Goal: Find contact information: Find contact information

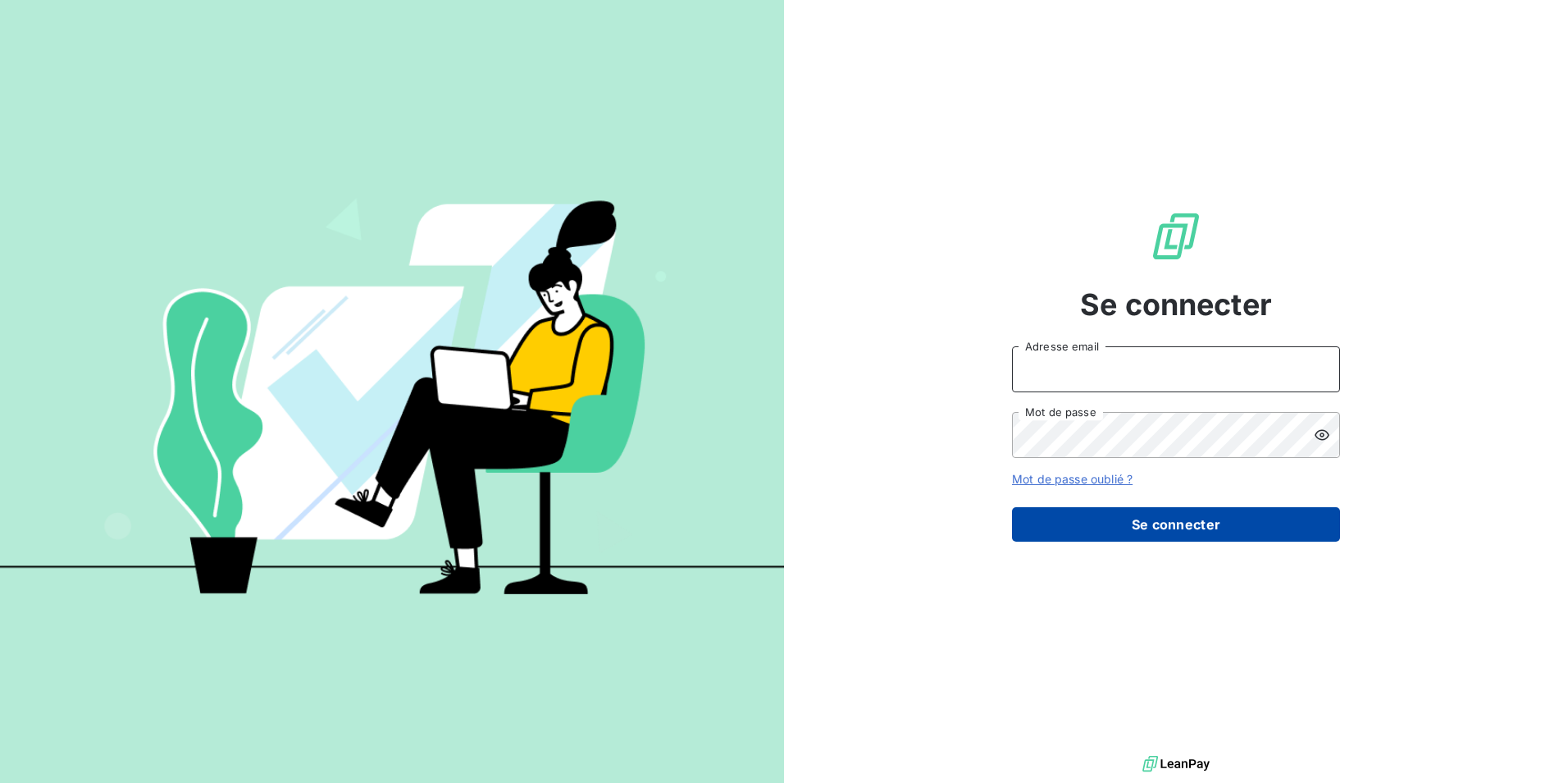
type input "[EMAIL_ADDRESS][DOMAIN_NAME]"
click at [1181, 529] on button "Se connecter" at bounding box center [1176, 524] width 328 height 35
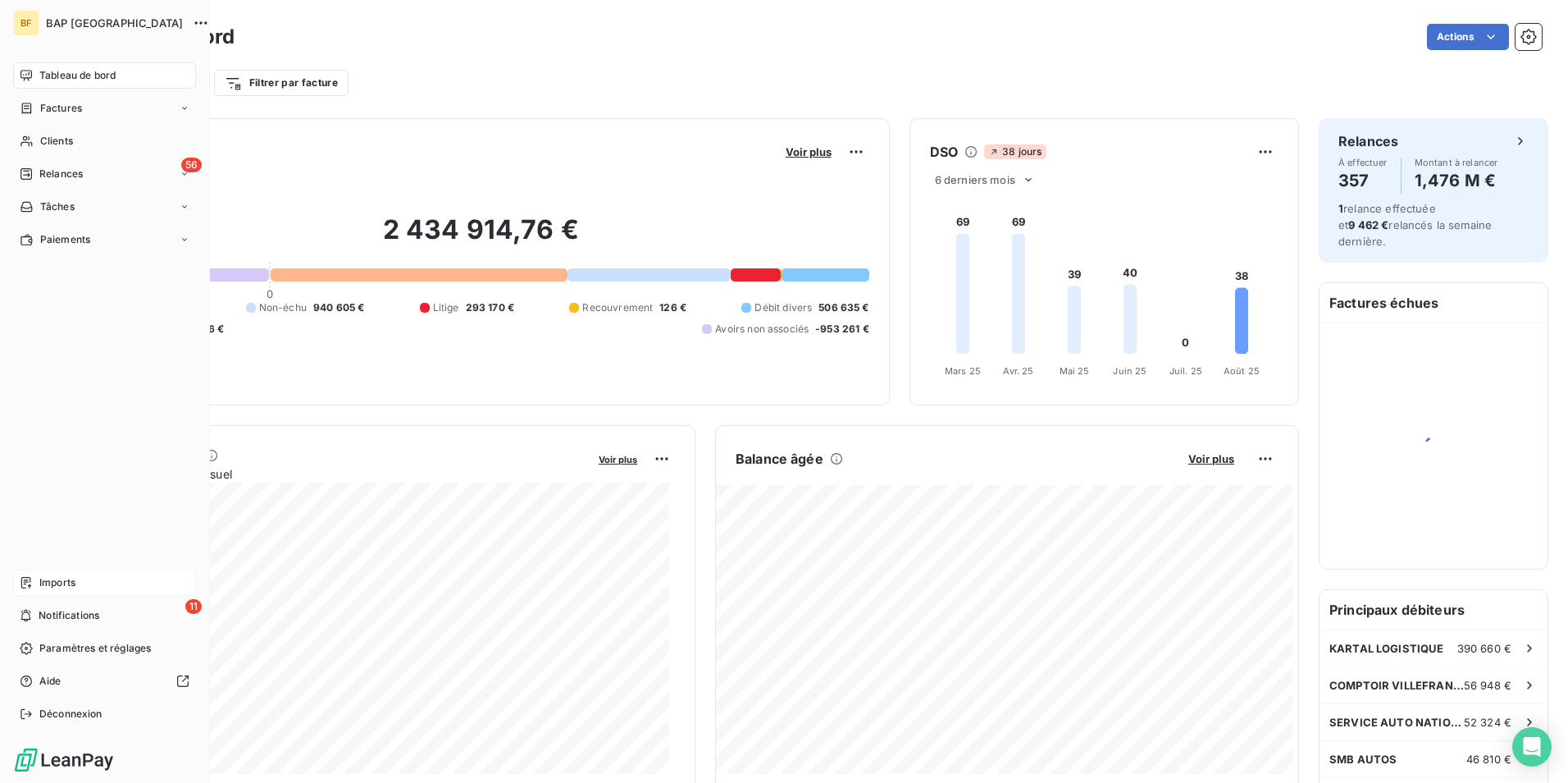
click at [39, 583] on span "Imports" at bounding box center [57, 583] width 36 height 15
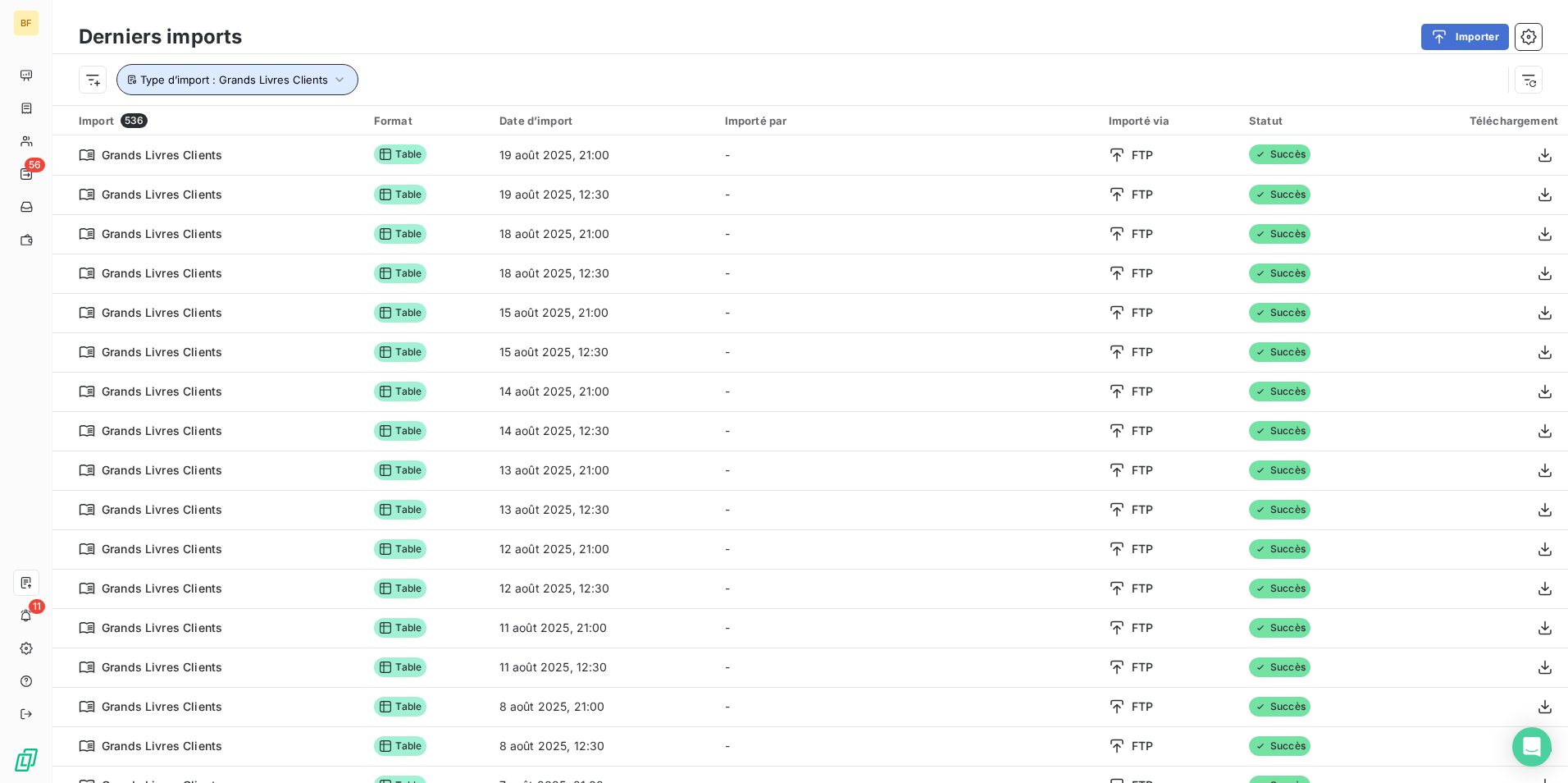
click at [213, 75] on span "Type d’import : Grands Livres Clients" at bounding box center [234, 79] width 188 height 13
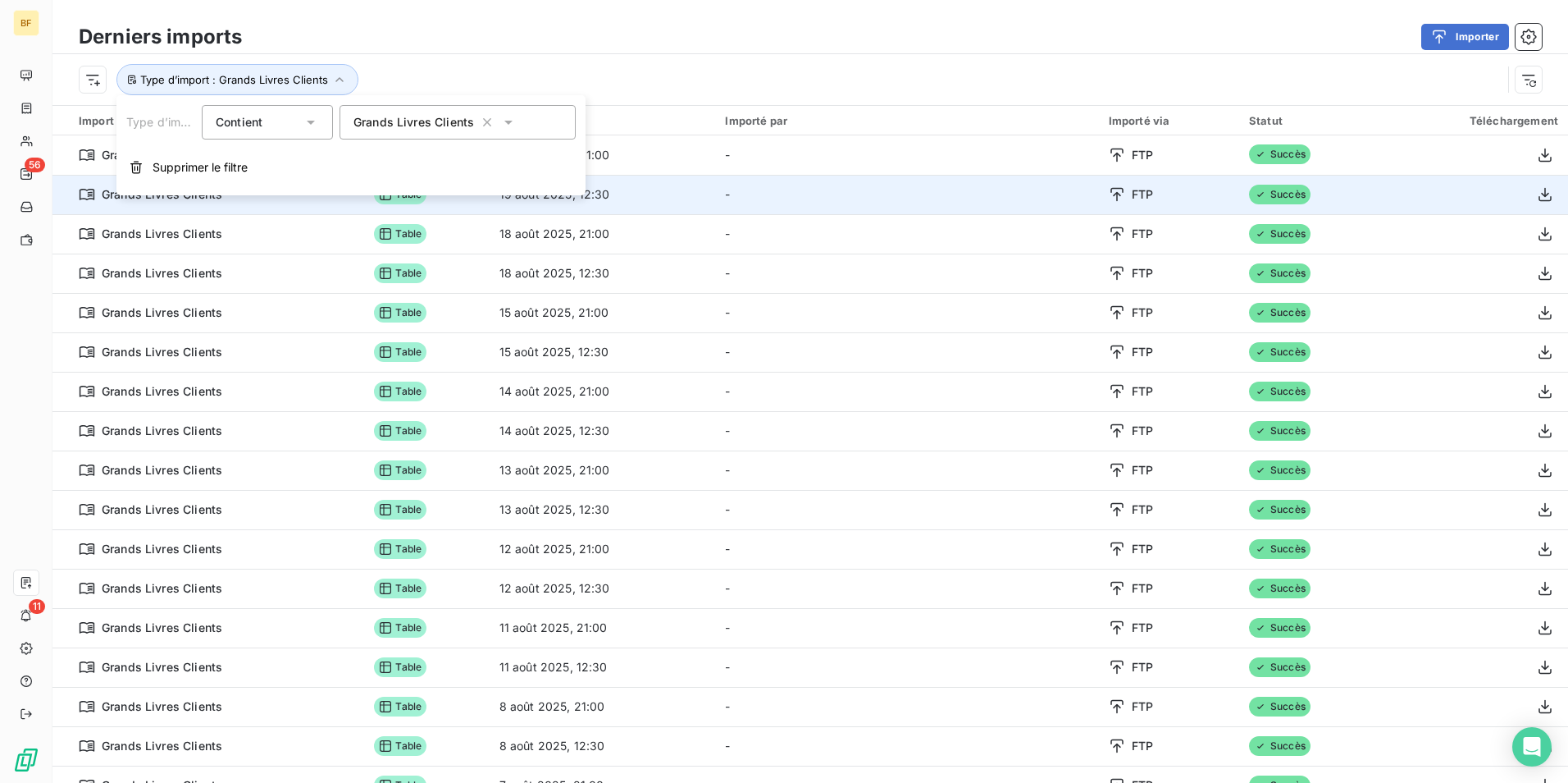
drag, startPoint x: 515, startPoint y: 51, endPoint x: 834, endPoint y: 177, distance: 343.0
click at [517, 51] on div "Derniers imports Importer" at bounding box center [810, 36] width 1516 height 35
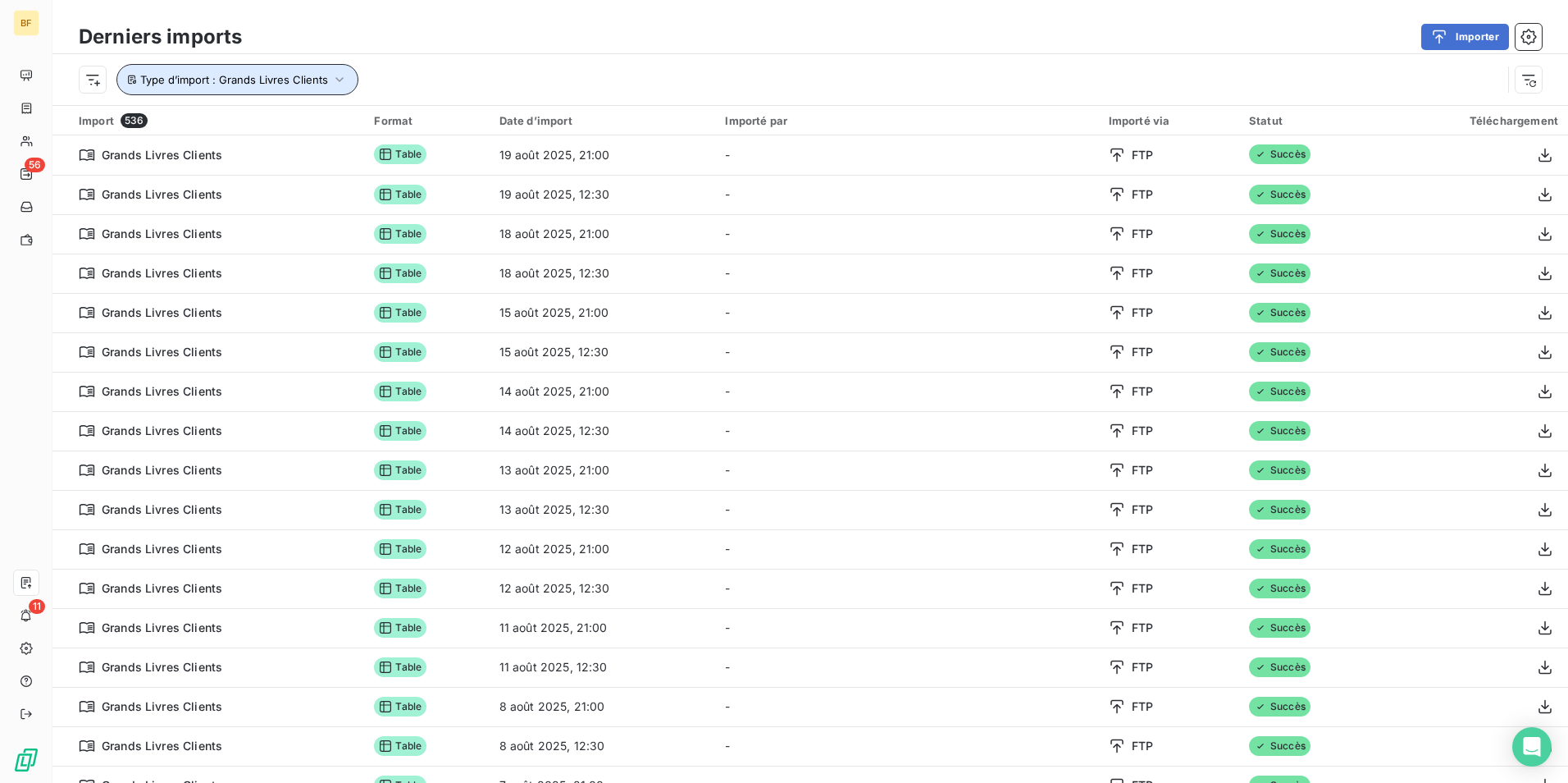
click at [233, 69] on button "Type d’import : Grands Livres Clients" at bounding box center [237, 79] width 242 height 31
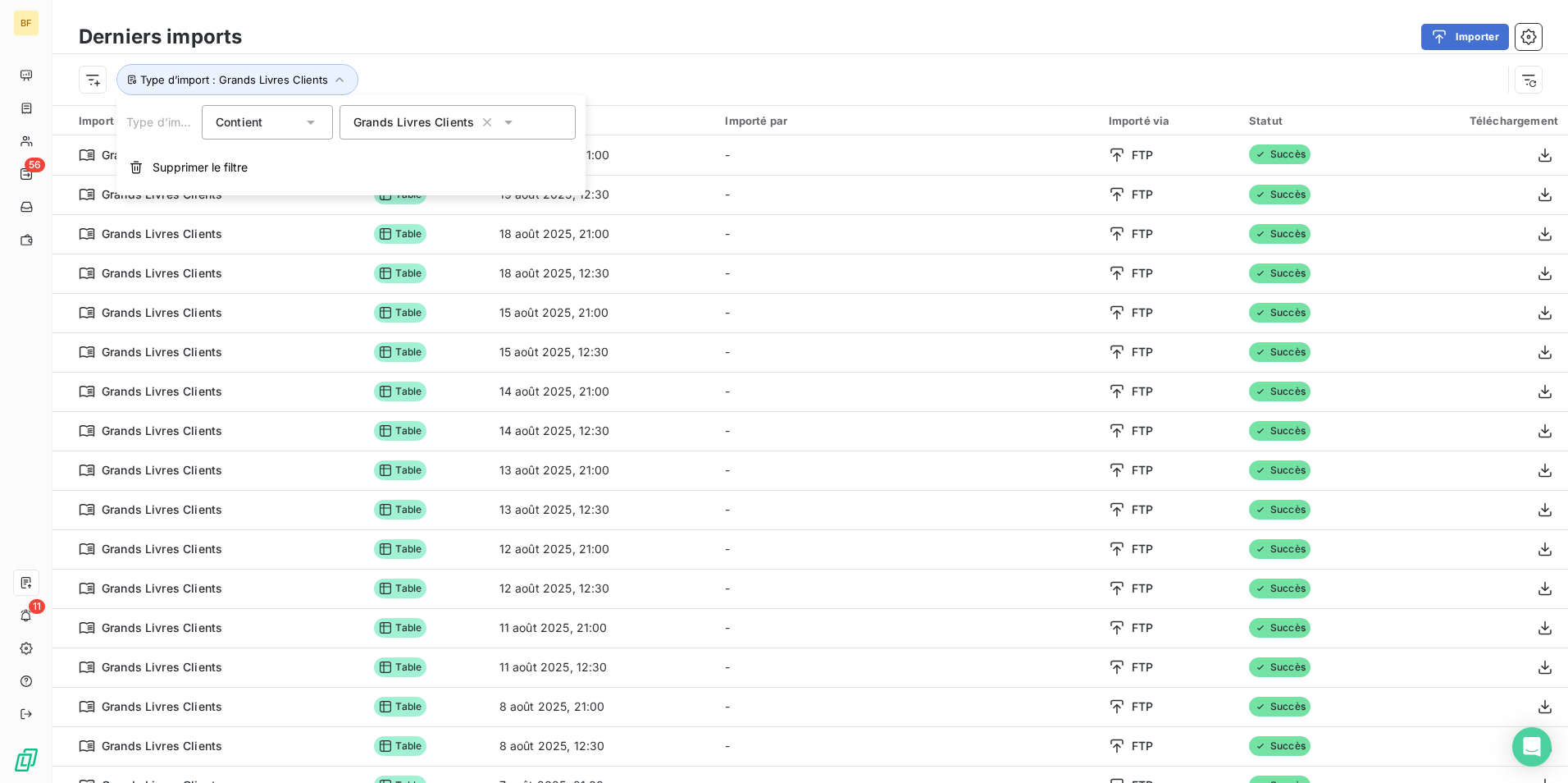
drag, startPoint x: 409, startPoint y: 115, endPoint x: 425, endPoint y: 133, distance: 24.1
click at [410, 115] on span "Grands Livres Clients" at bounding box center [414, 122] width 121 height 17
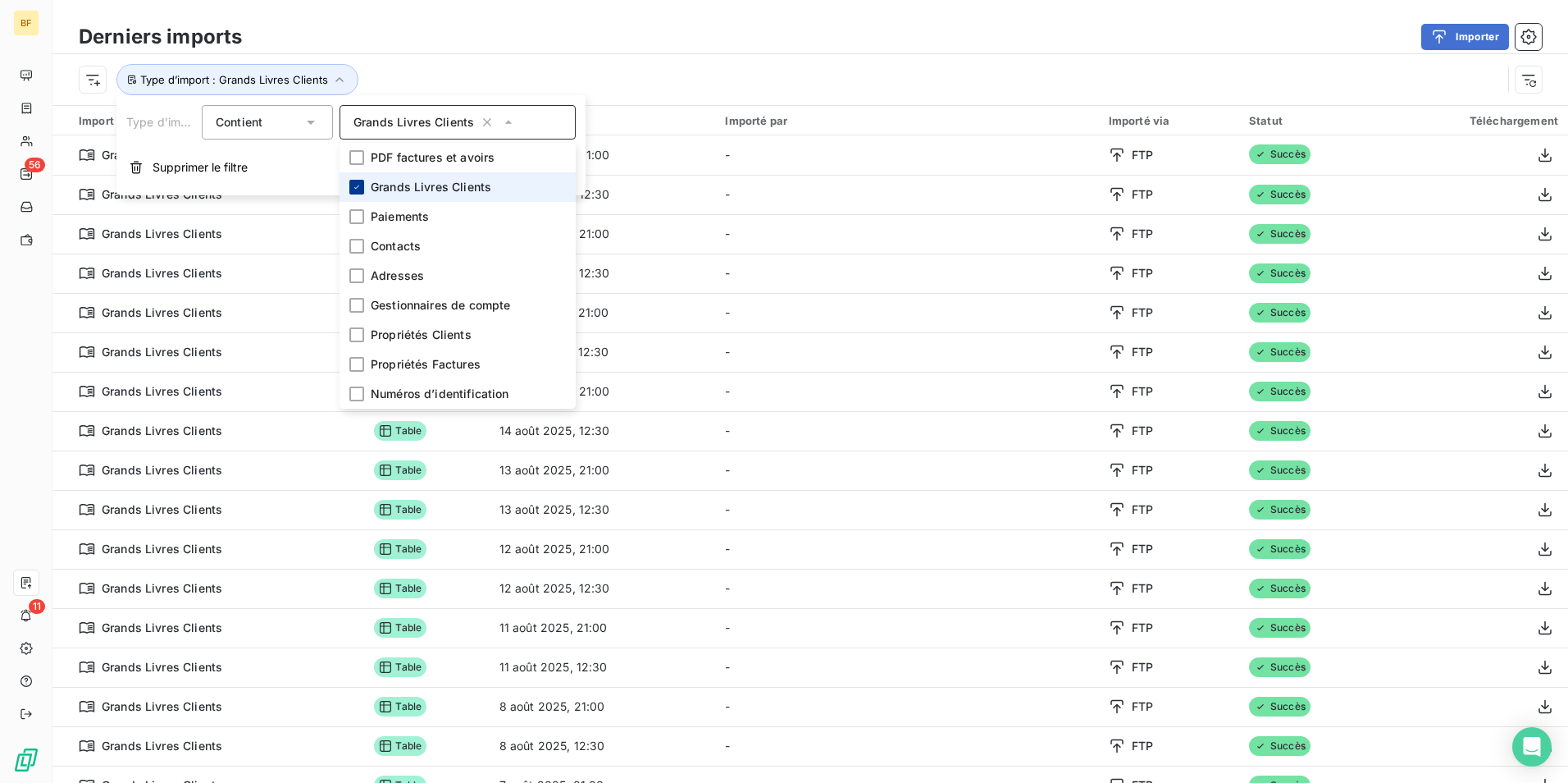
click at [363, 191] on li "Grands Livres Clients" at bounding box center [457, 186] width 236 height 29
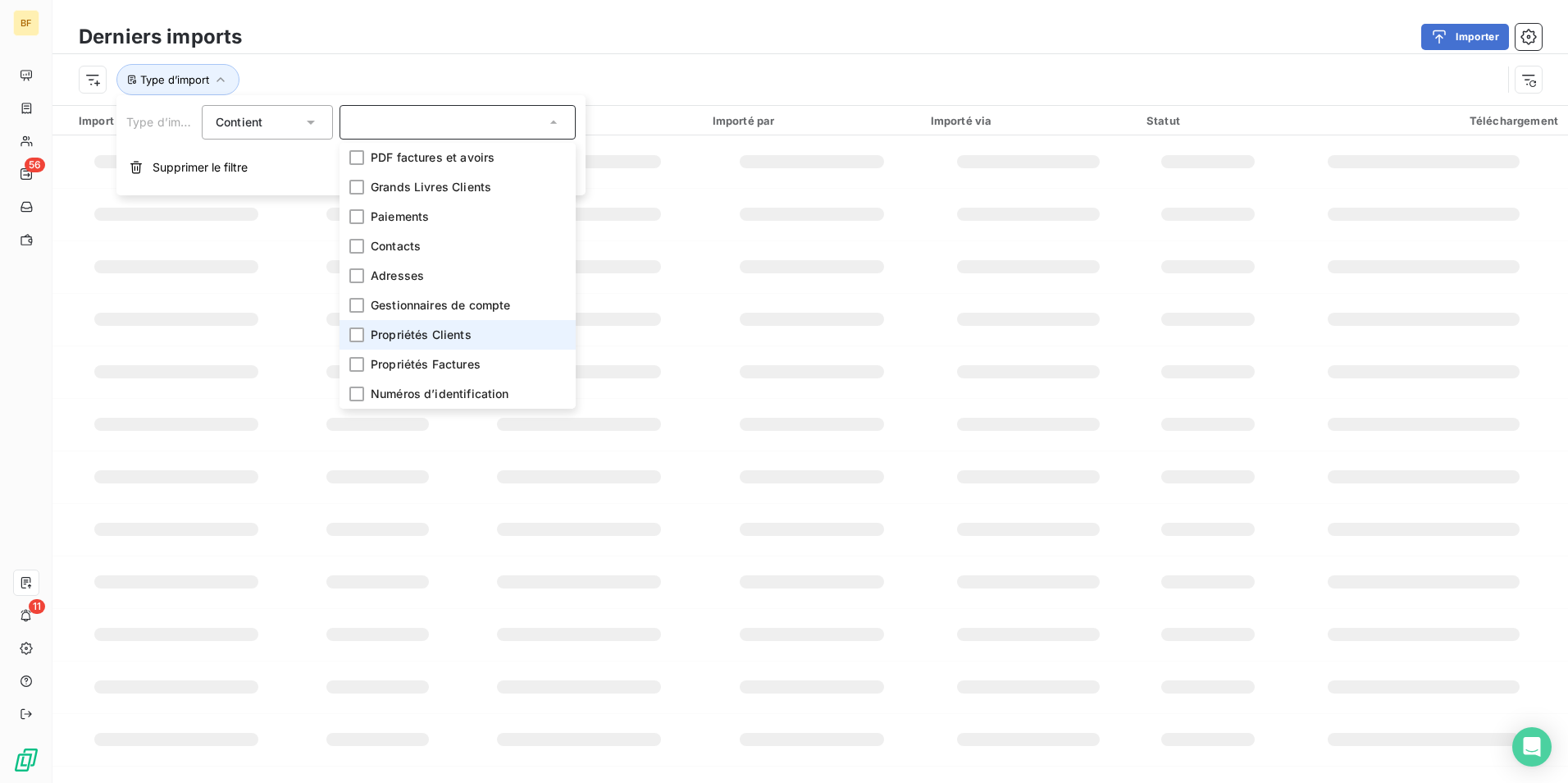
click at [365, 337] on li "Propriétés Clients" at bounding box center [457, 334] width 236 height 29
click at [364, 356] on li "Propriétés Factures" at bounding box center [457, 364] width 236 height 29
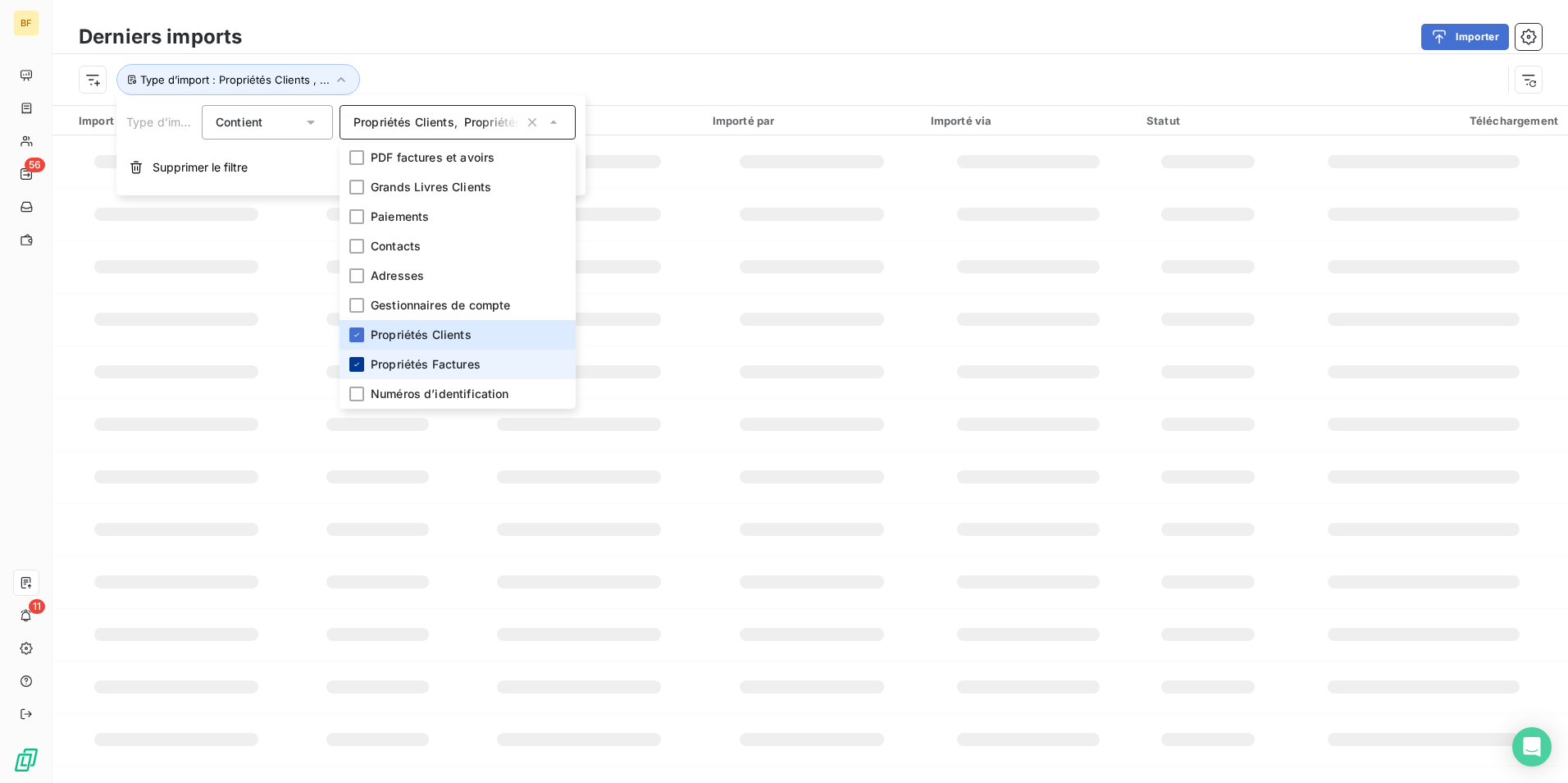
click at [359, 363] on icon at bounding box center [356, 364] width 10 height 10
click at [722, 27] on div "Importer" at bounding box center [901, 37] width 1280 height 27
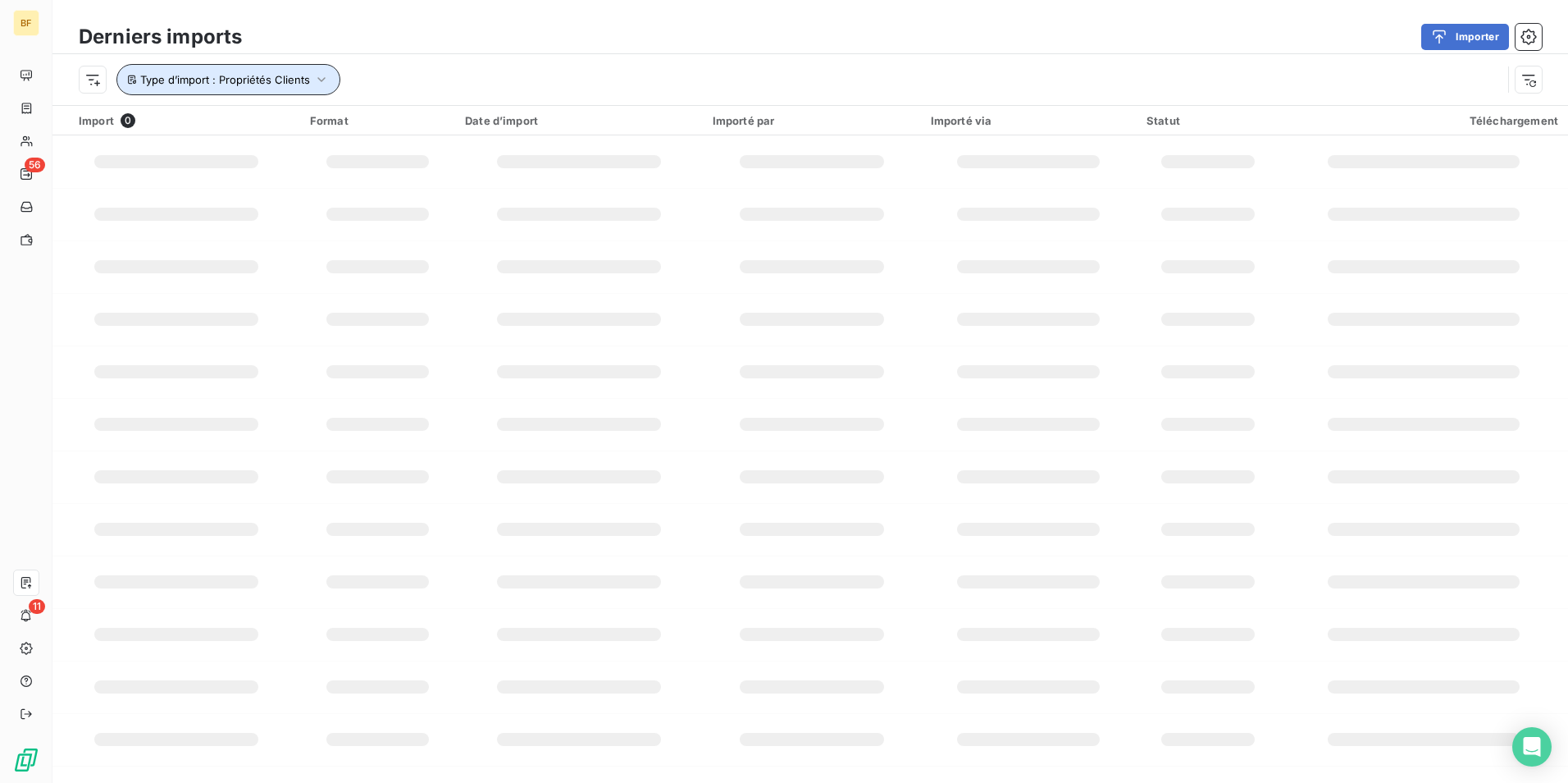
click at [238, 79] on span "Type d’import : Propriétés Clients" at bounding box center [225, 79] width 170 height 13
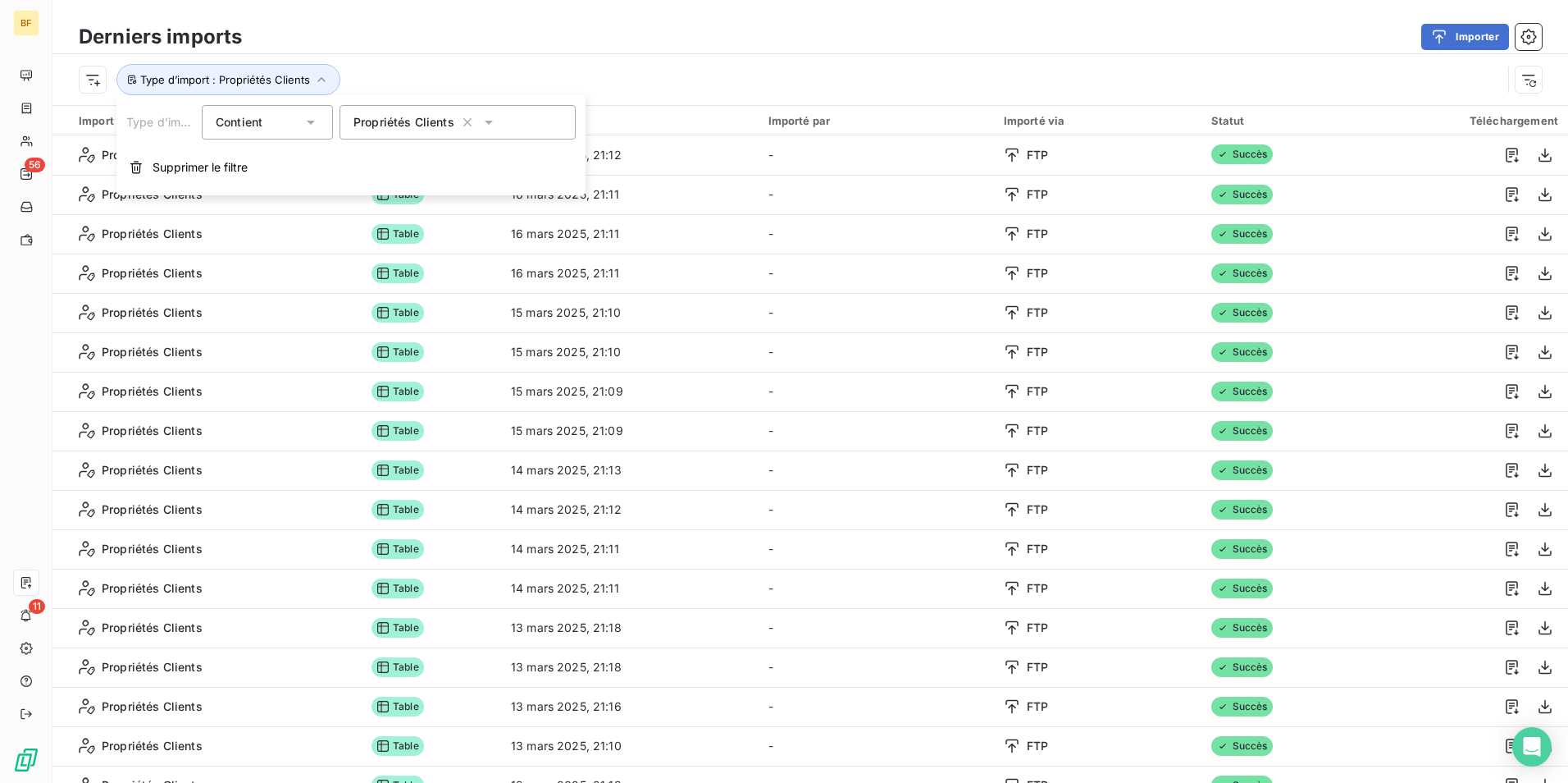
click at [630, 41] on div "Importer" at bounding box center [901, 37] width 1280 height 27
click at [293, 103] on div "Type d’import : Propriétés Clients" at bounding box center [810, 79] width 1516 height 51
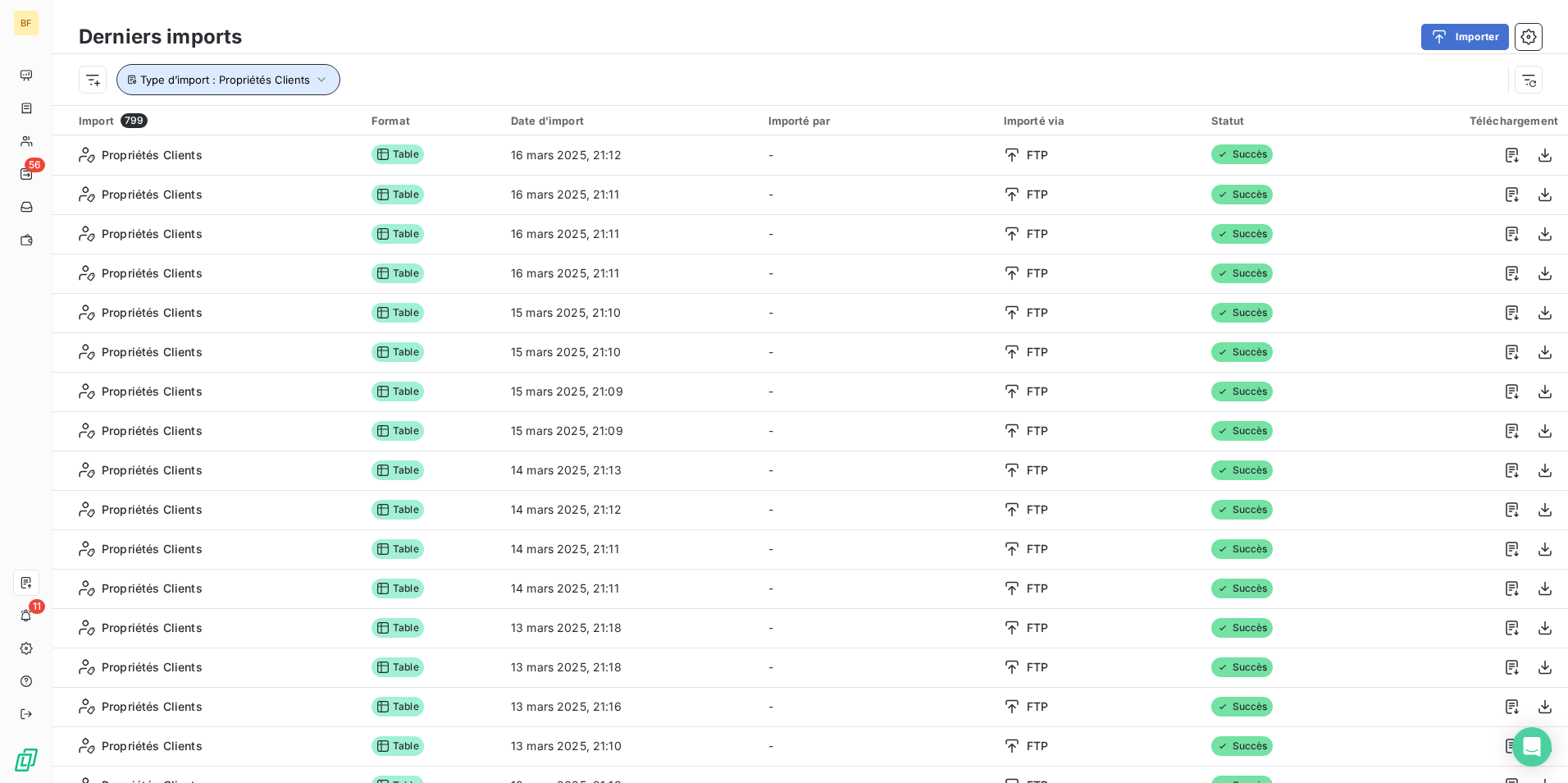
click at [297, 83] on span "Type d’import : Propriétés Clients" at bounding box center [225, 79] width 170 height 13
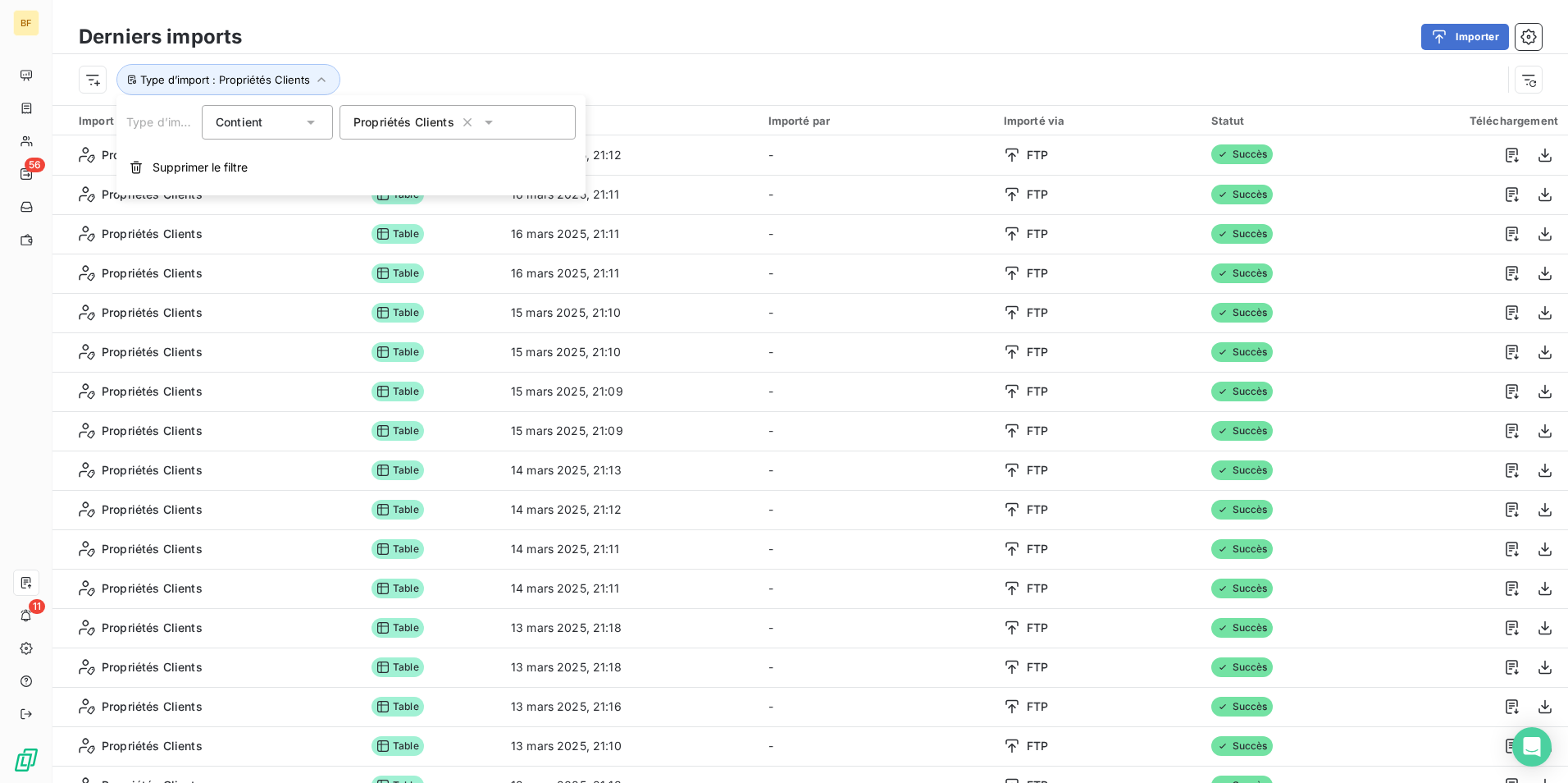
click at [395, 129] on span "Propriétés Clients" at bounding box center [404, 122] width 101 height 17
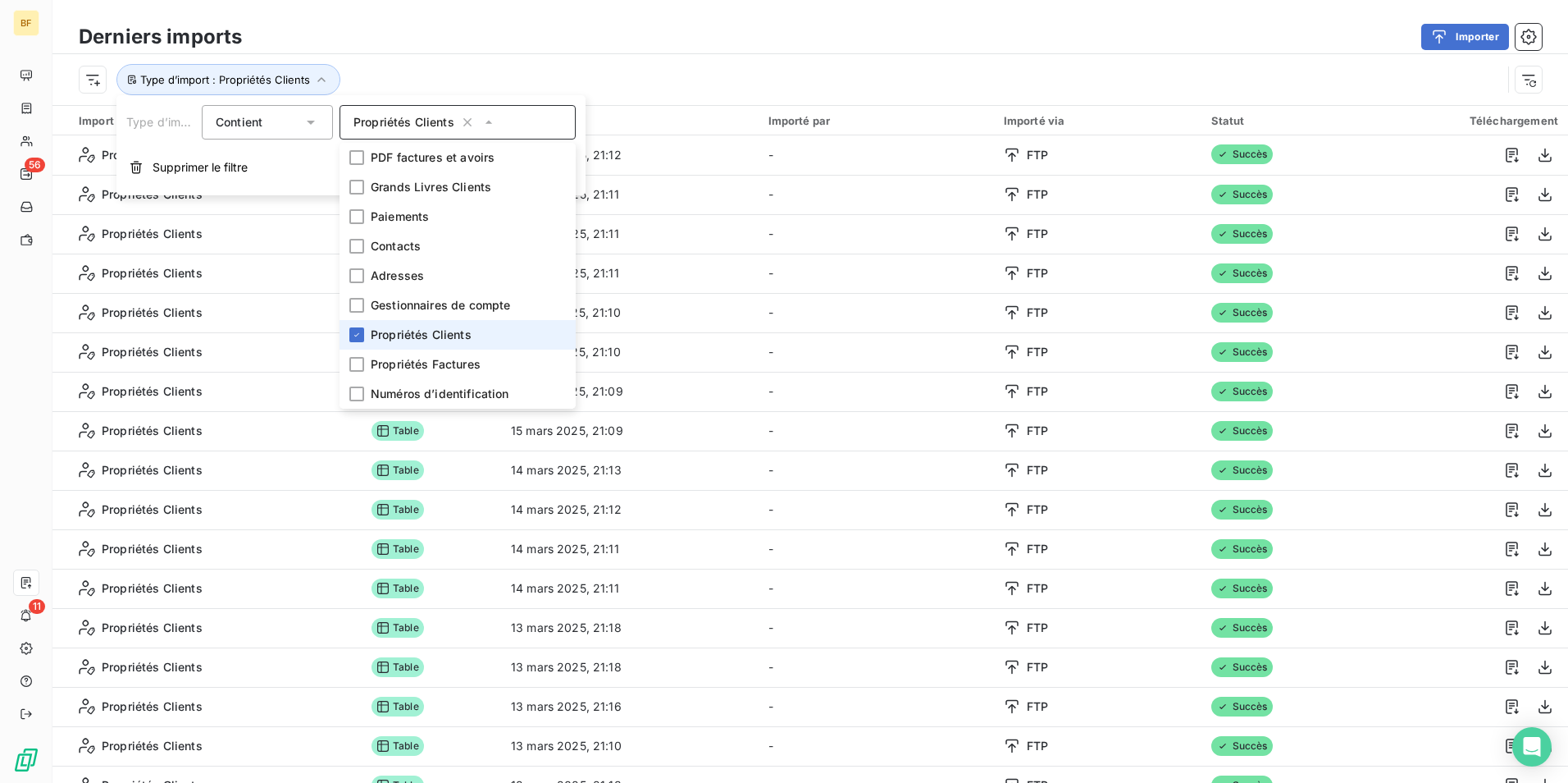
click at [365, 334] on li "Propriétés Clients" at bounding box center [457, 334] width 236 height 29
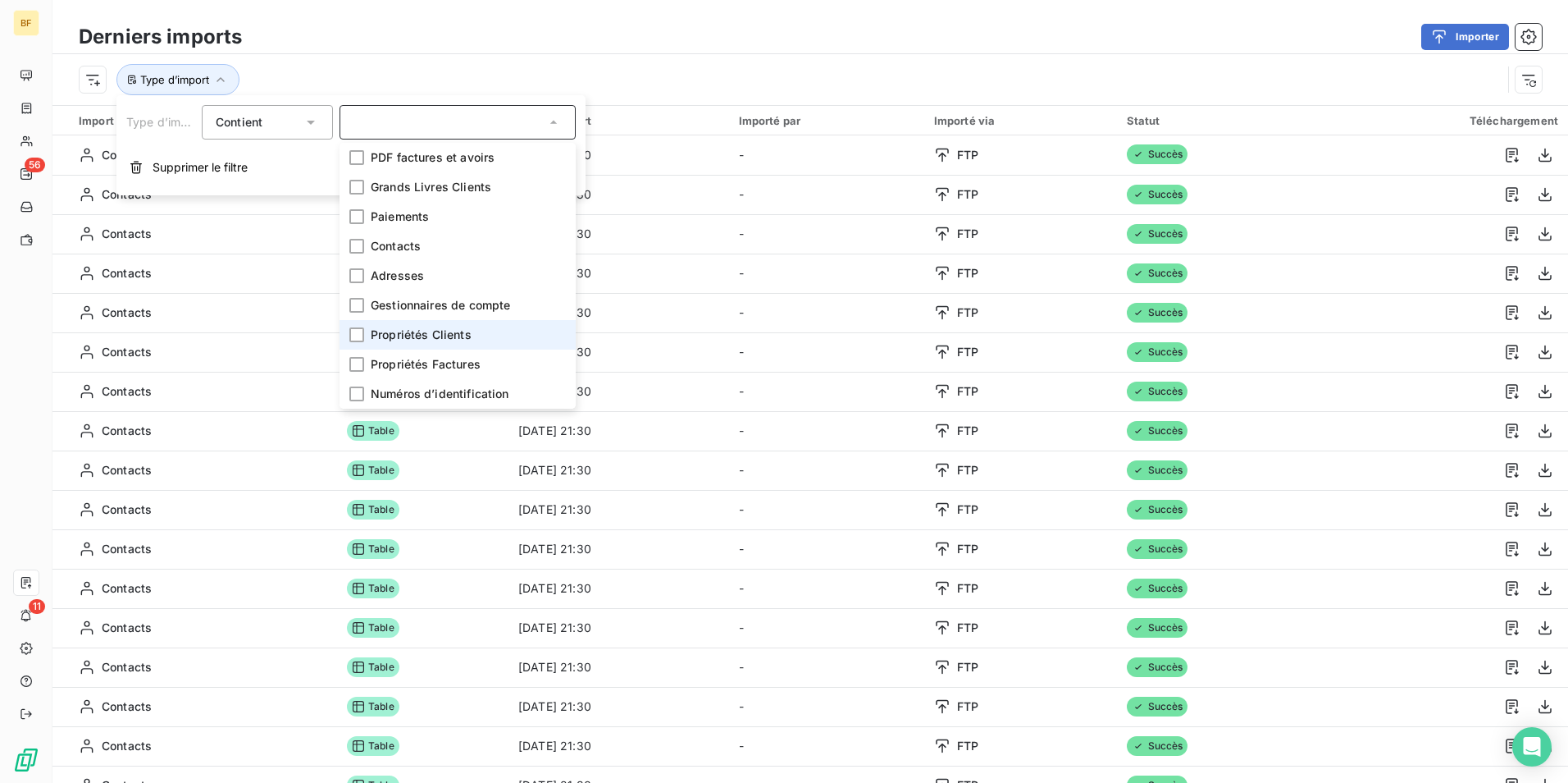
click at [363, 348] on li "Propriétés Clients" at bounding box center [457, 334] width 236 height 29
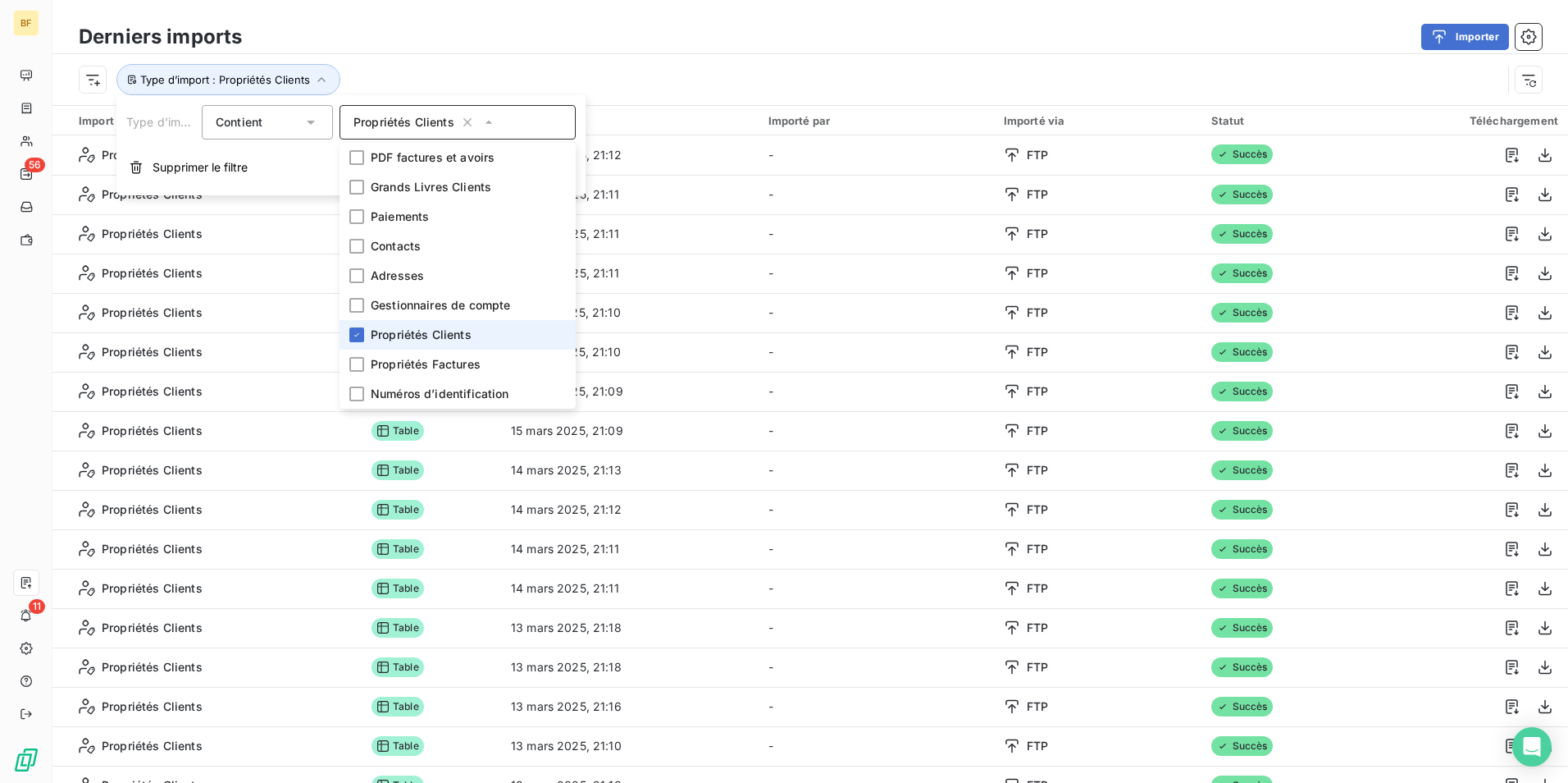
drag, startPoint x: 364, startPoint y: 334, endPoint x: 362, endPoint y: 346, distance: 12.2
click at [363, 334] on li "Propriétés Clients" at bounding box center [457, 334] width 236 height 29
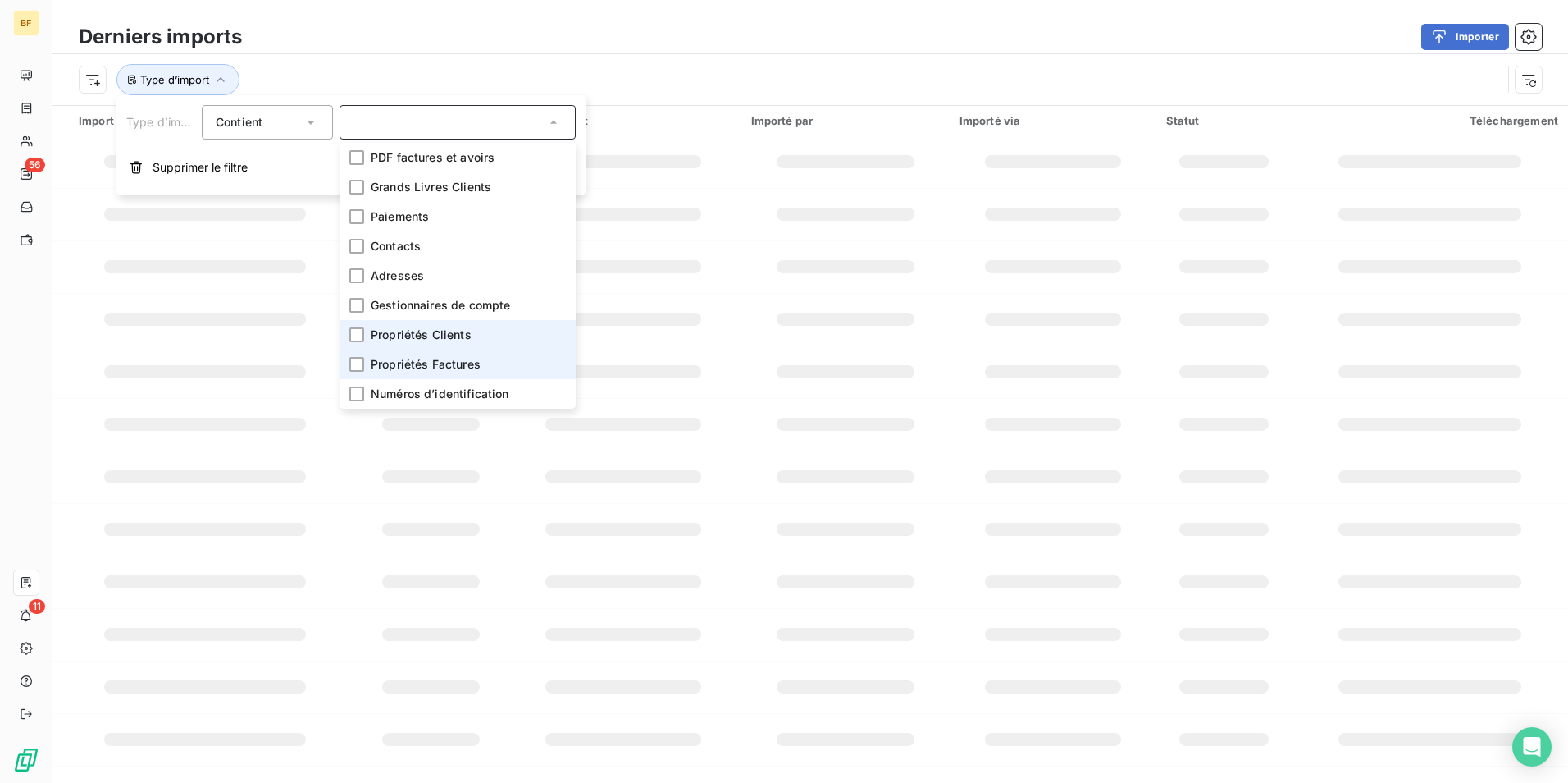
click at [363, 359] on div at bounding box center [356, 364] width 15 height 15
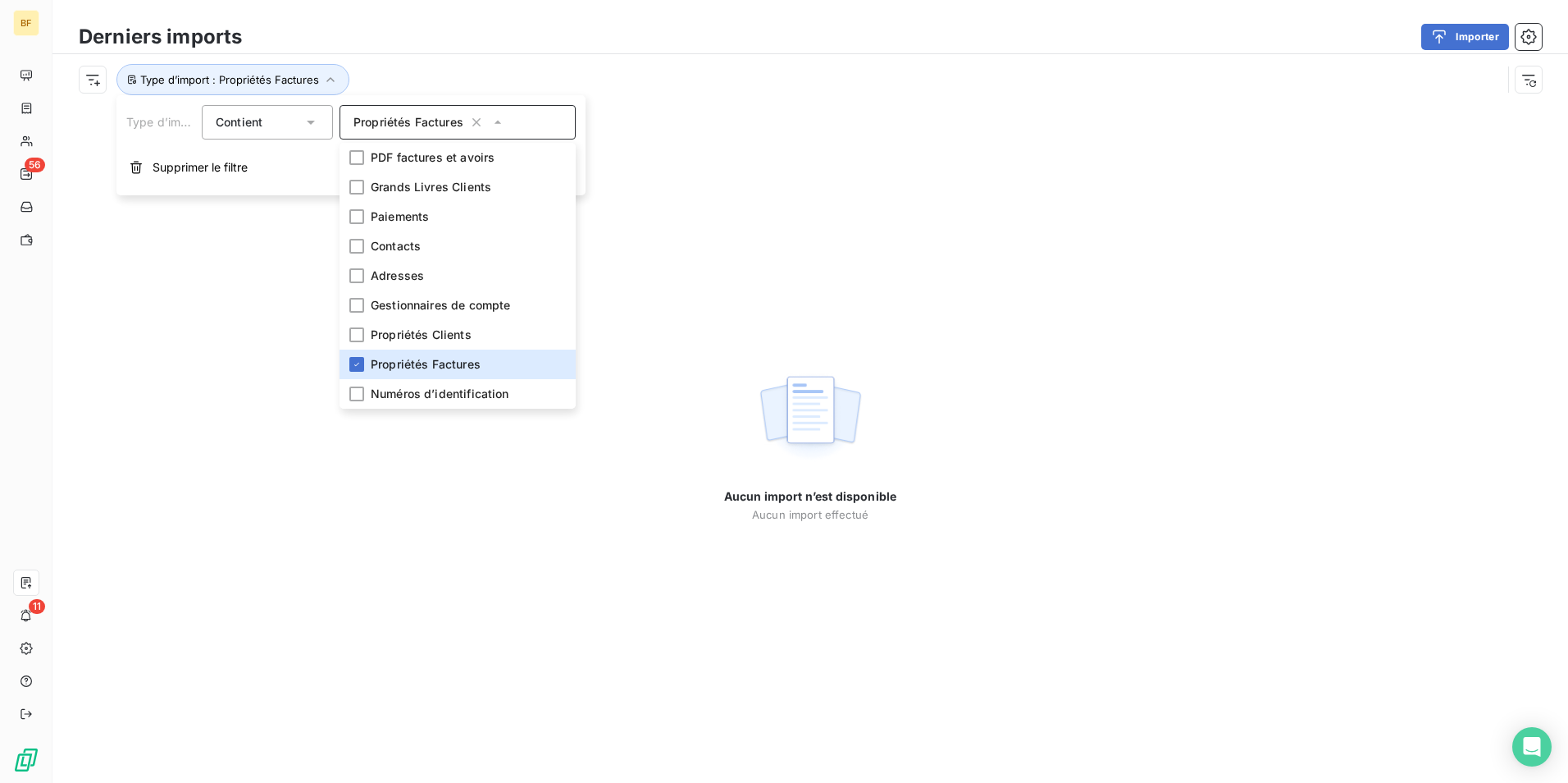
click at [729, 43] on div "Importer" at bounding box center [901, 37] width 1280 height 27
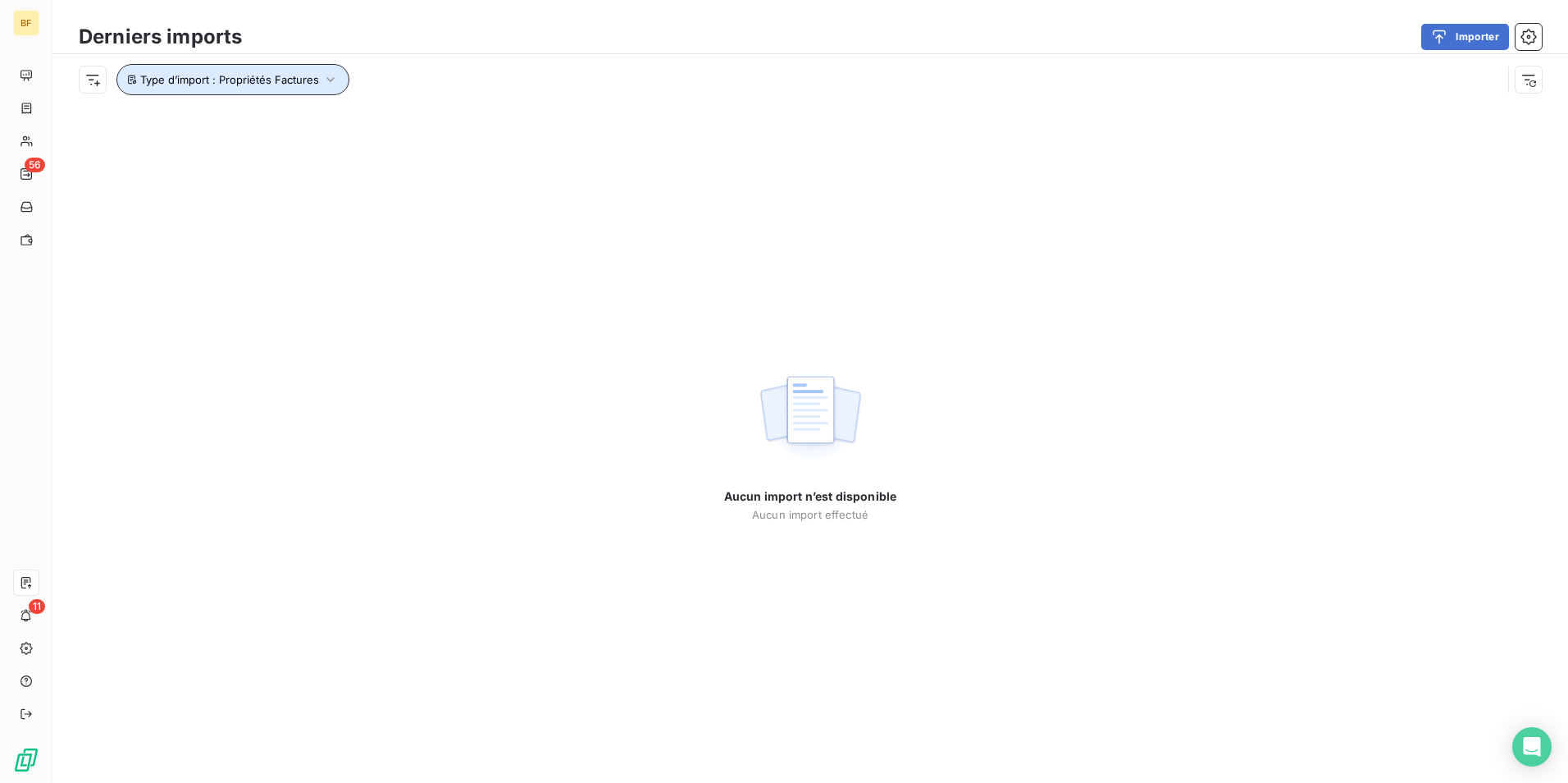
click at [279, 71] on button "Type d’import : Propriétés Factures" at bounding box center [232, 79] width 233 height 31
click at [400, 126] on span "Propriétés Factures" at bounding box center [409, 122] width 110 height 17
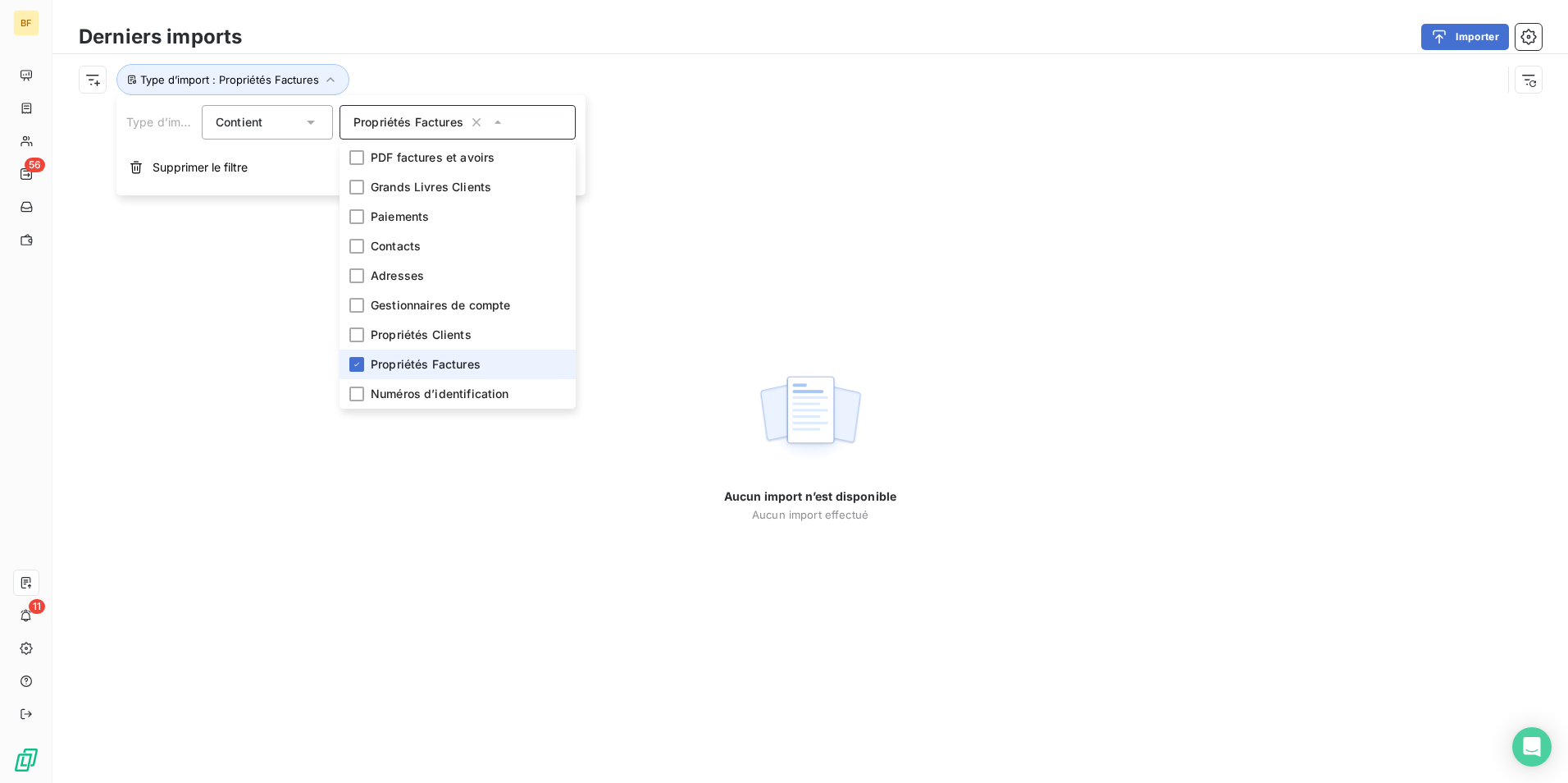
click at [366, 361] on li "Propriétés Factures" at bounding box center [457, 364] width 236 height 29
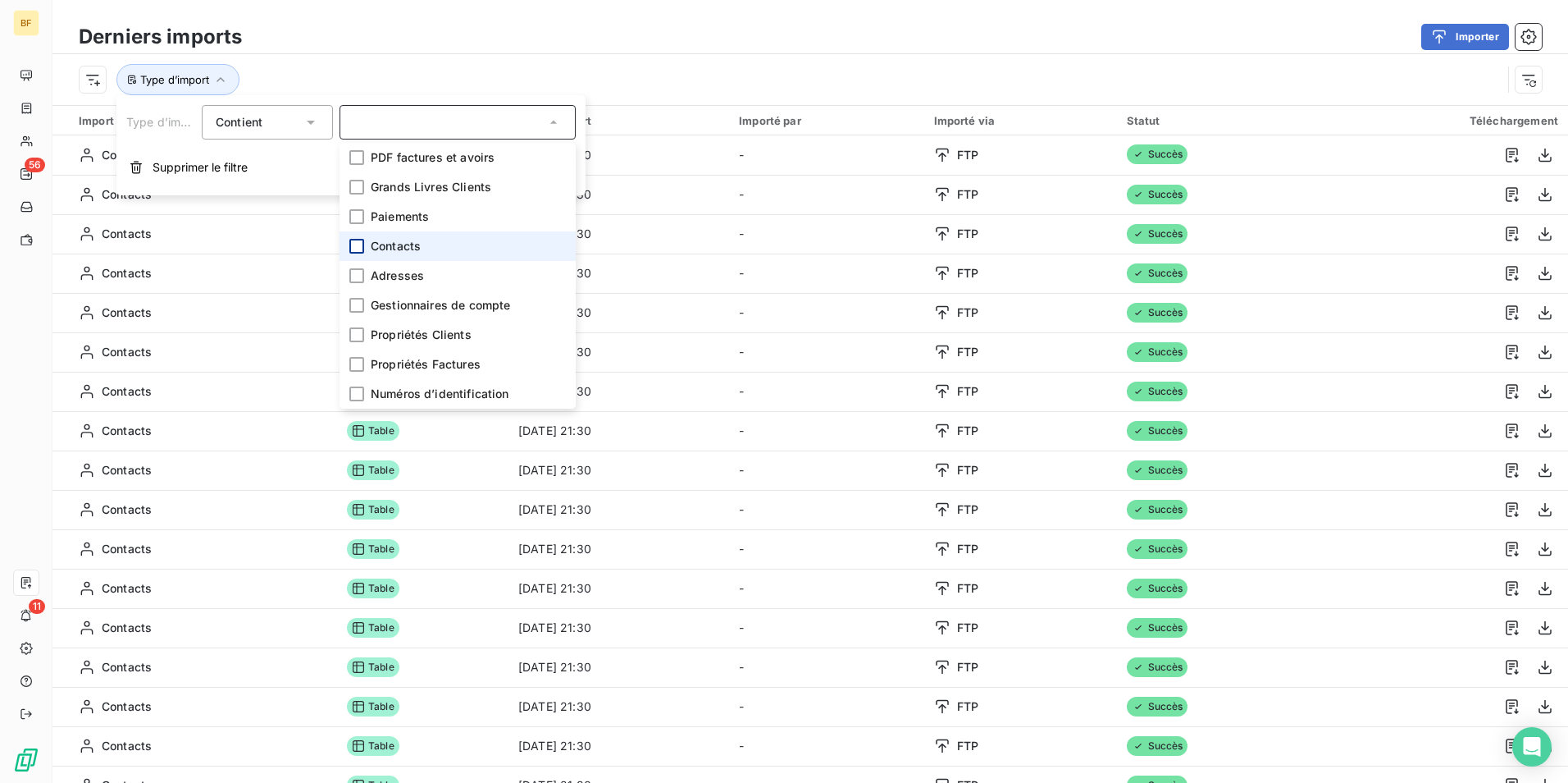
click at [360, 248] on div at bounding box center [356, 246] width 15 height 15
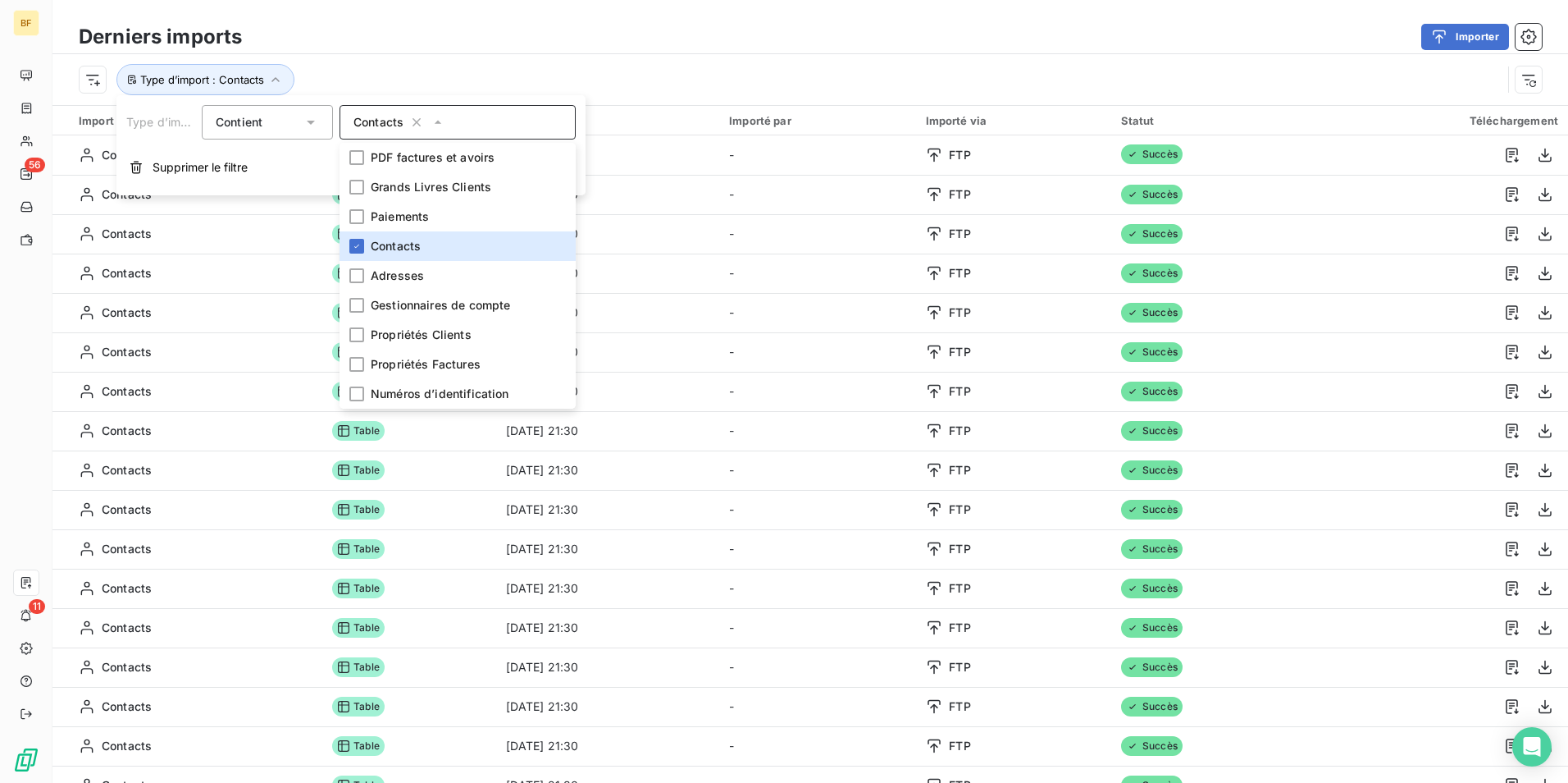
click at [706, 85] on div "Type d’import : Contacts" at bounding box center [790, 79] width 1423 height 31
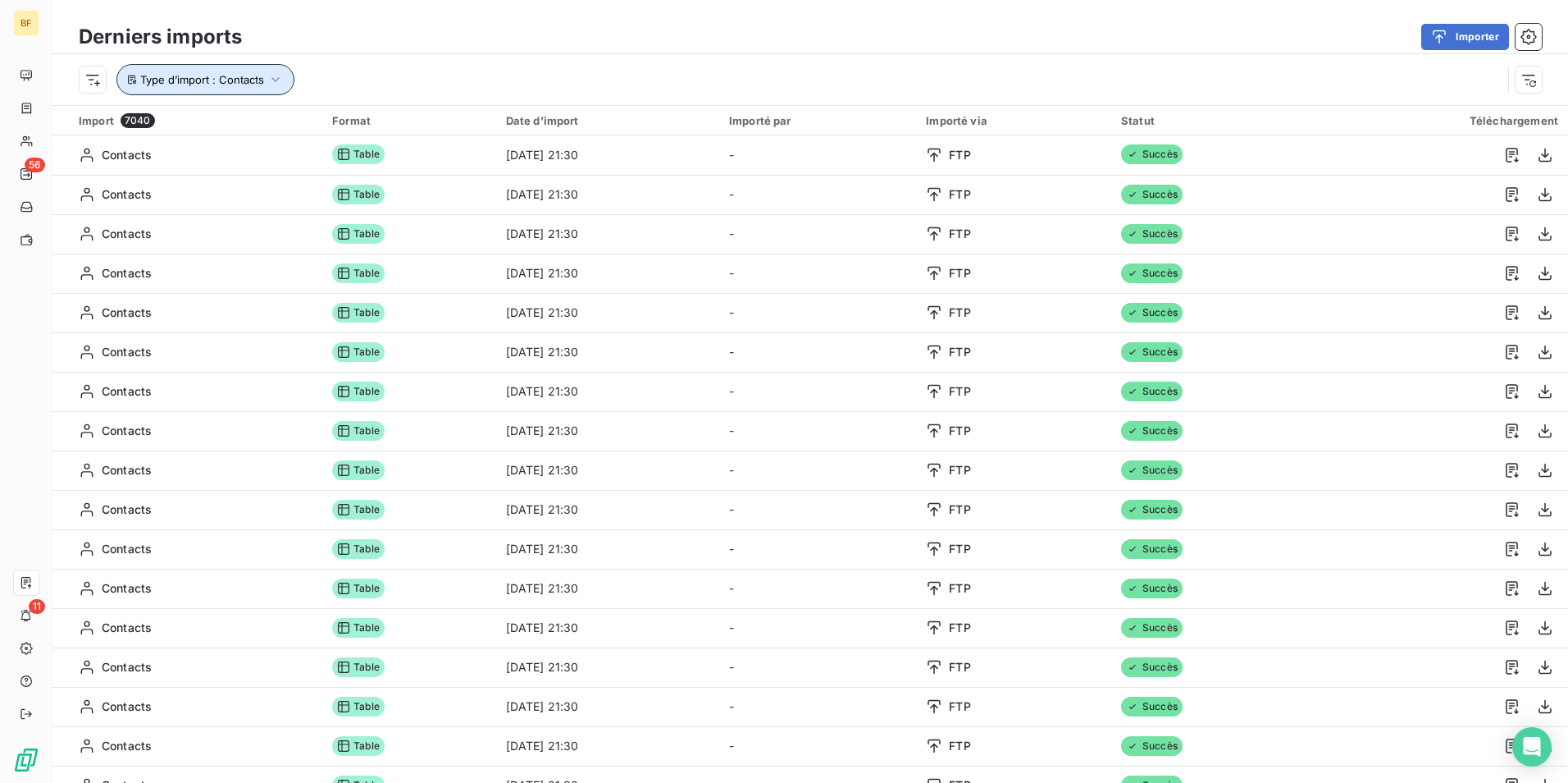
click at [211, 81] on span "Type d’import : Contacts" at bounding box center [202, 79] width 124 height 13
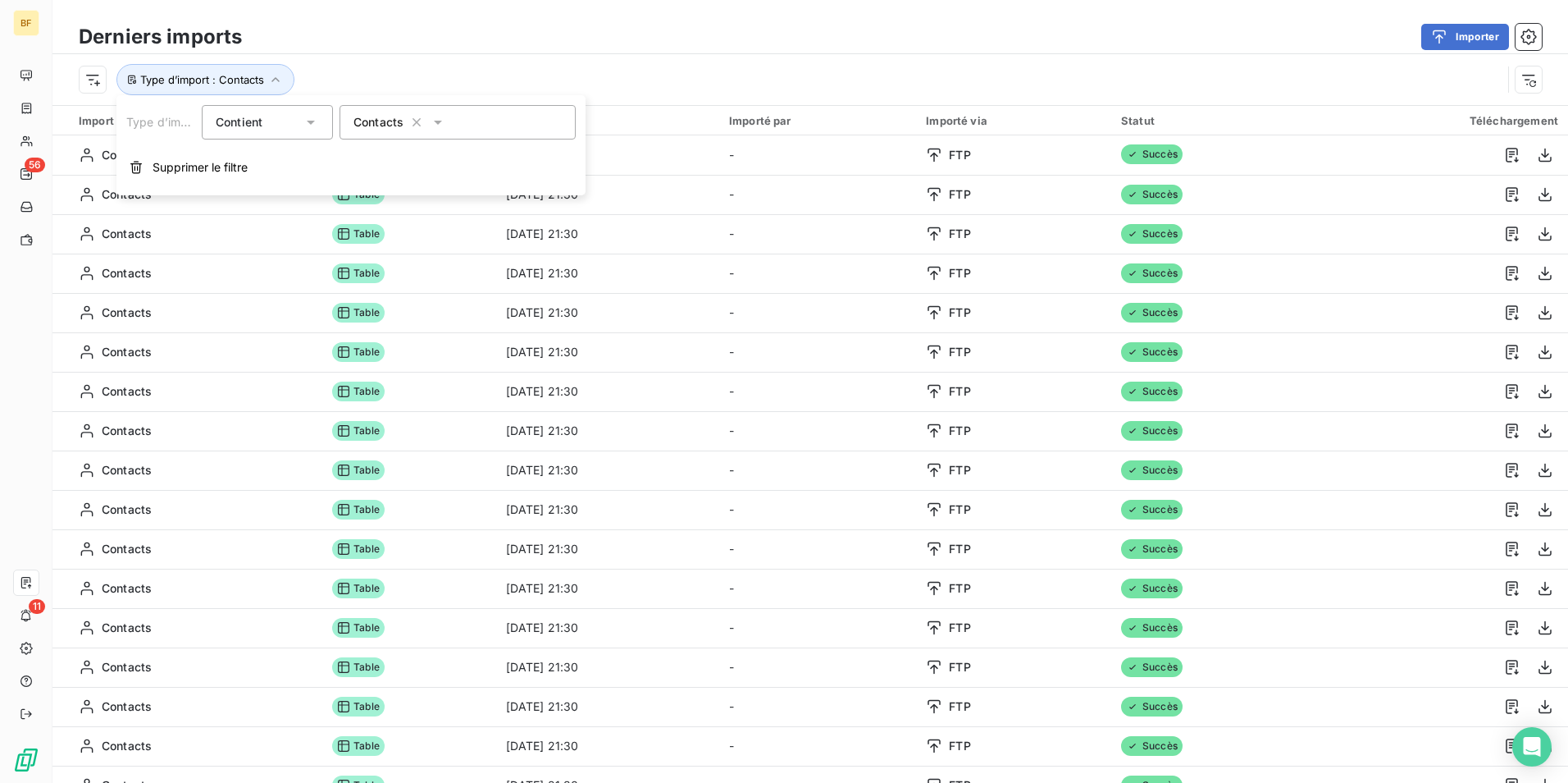
click at [374, 126] on span "Contacts" at bounding box center [378, 122] width 50 height 17
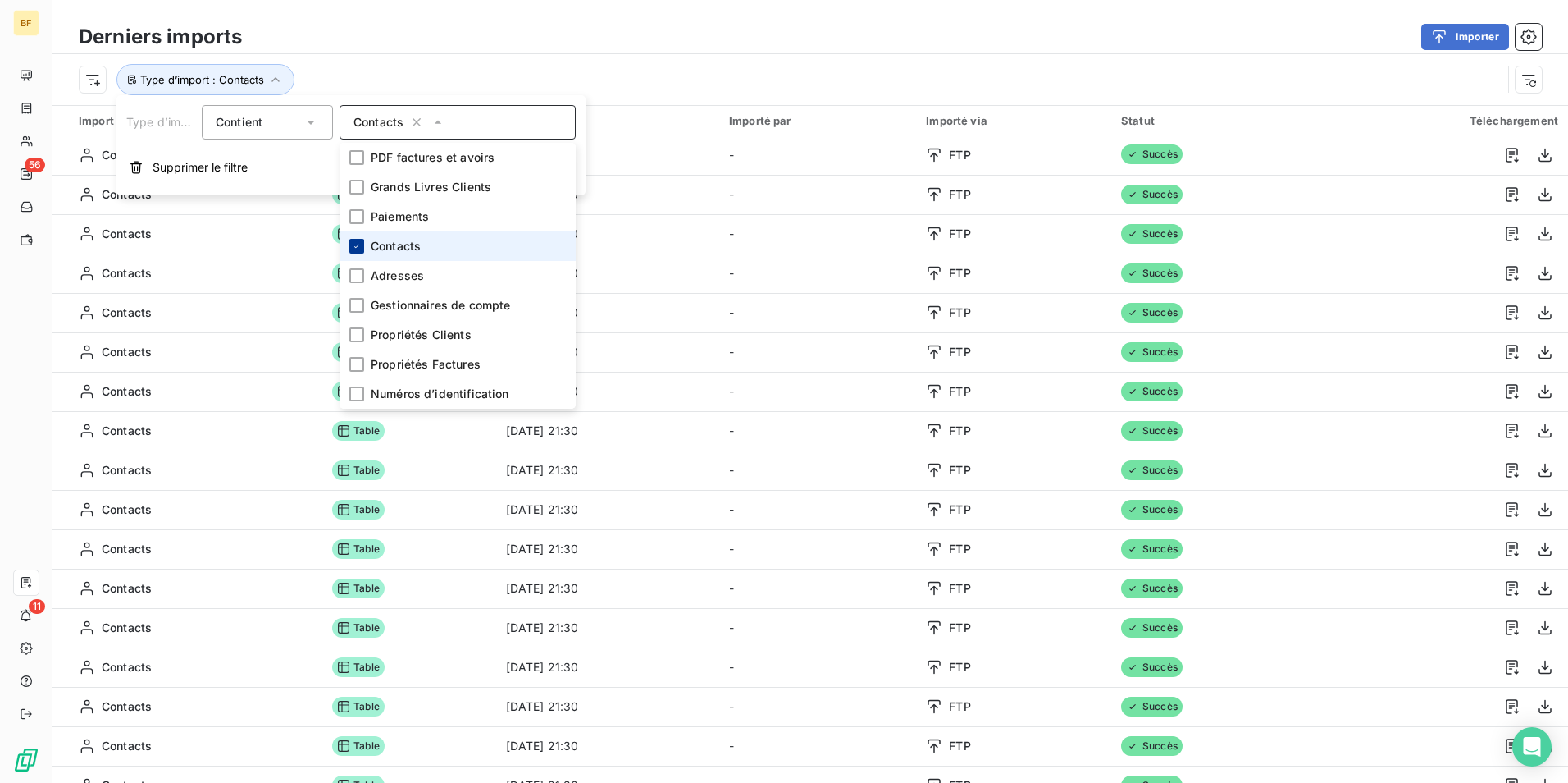
click at [362, 250] on div at bounding box center [356, 246] width 15 height 15
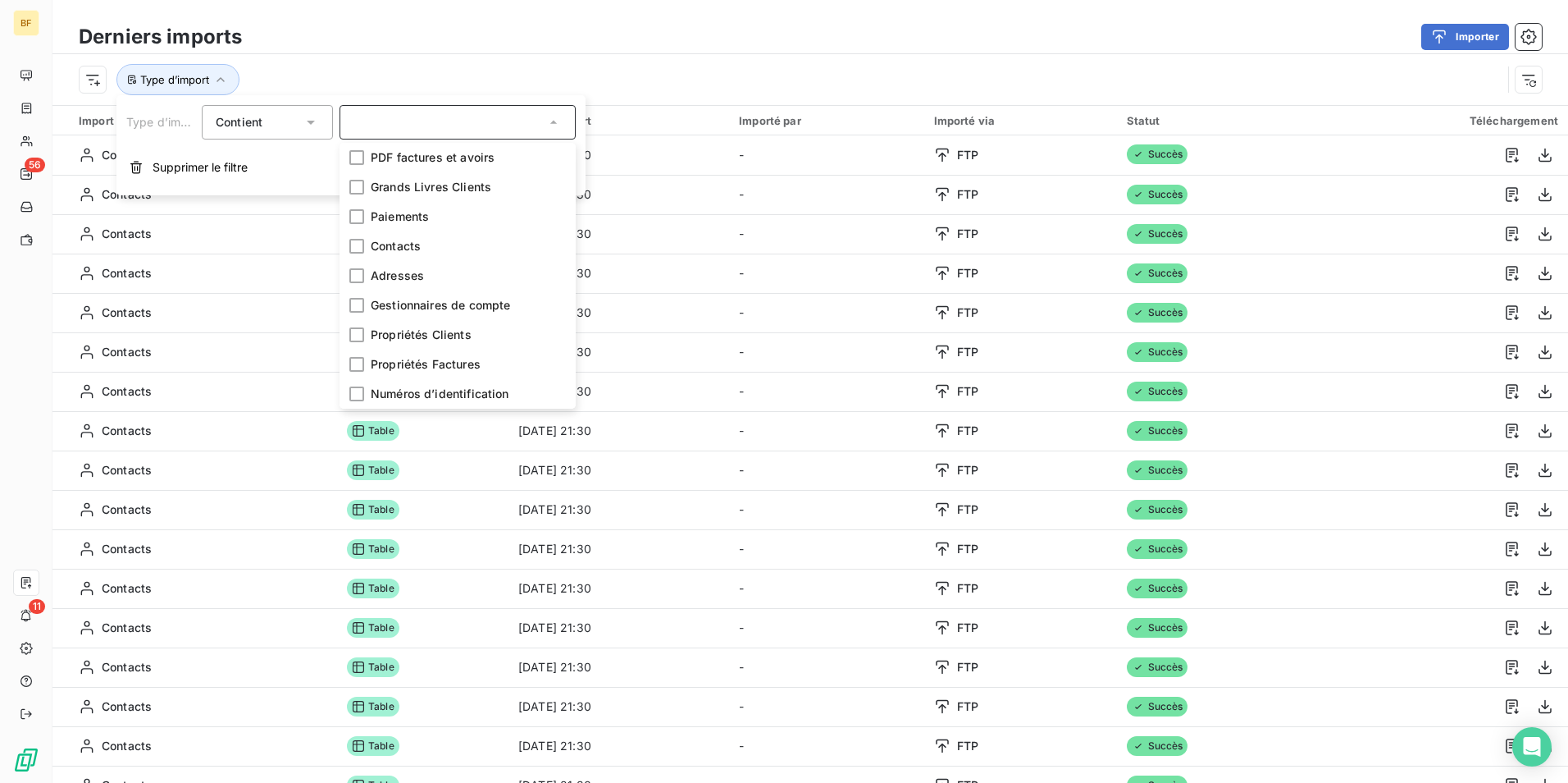
click at [388, 77] on div "Type d’import" at bounding box center [790, 79] width 1423 height 31
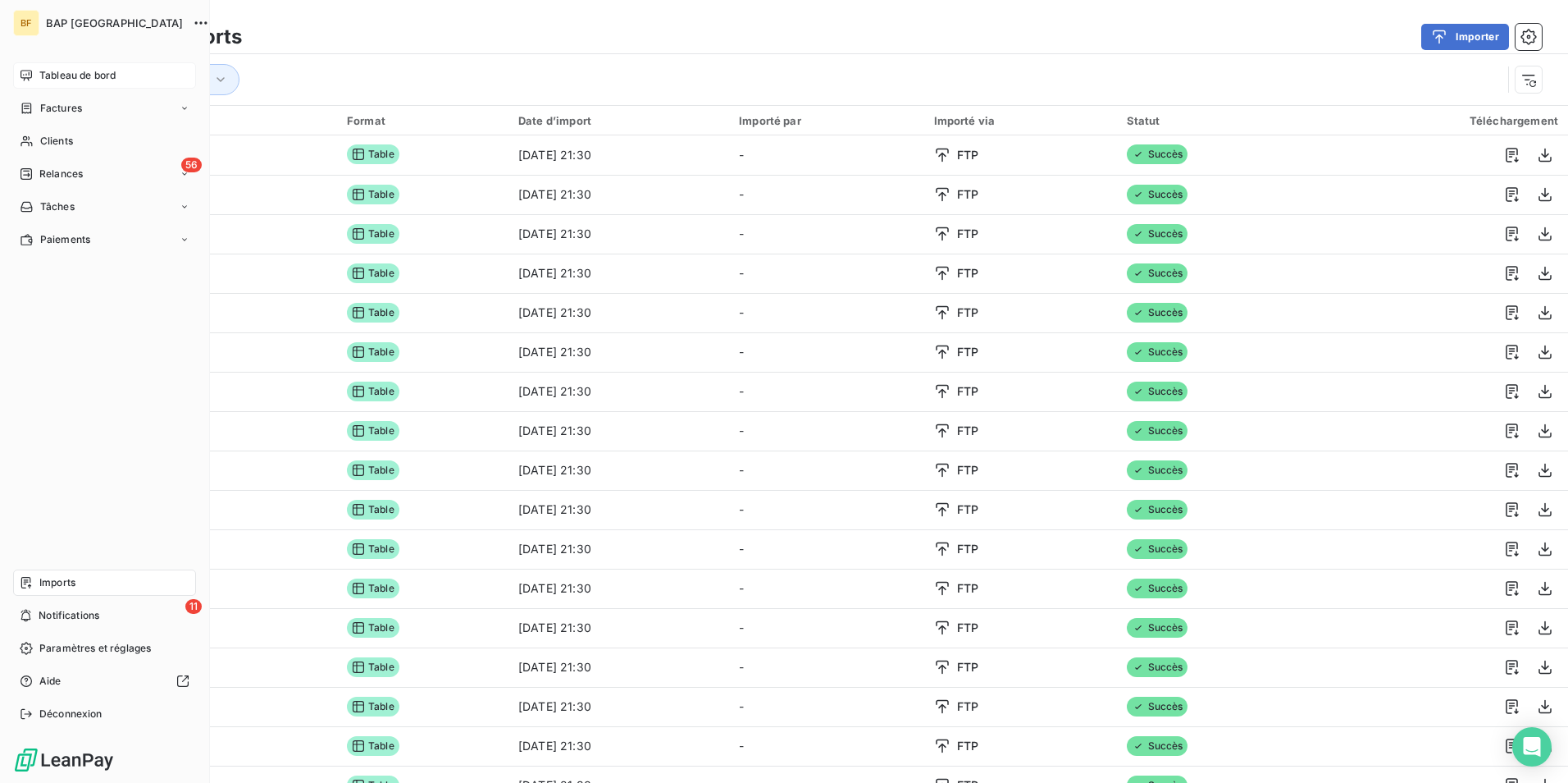
click at [38, 71] on div "Tableau de bord" at bounding box center [105, 75] width 183 height 27
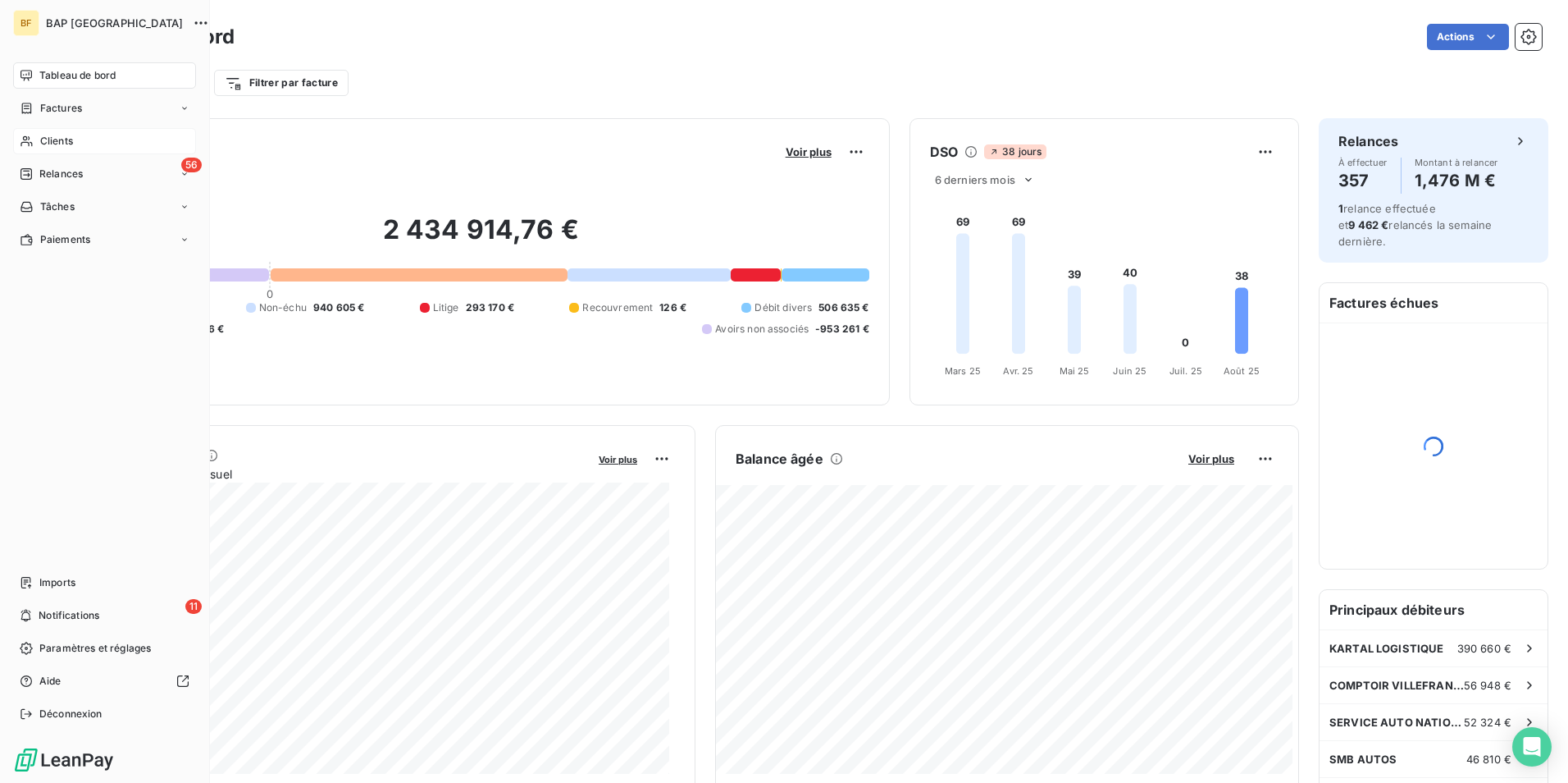
click at [45, 134] on span "Clients" at bounding box center [56, 141] width 33 height 15
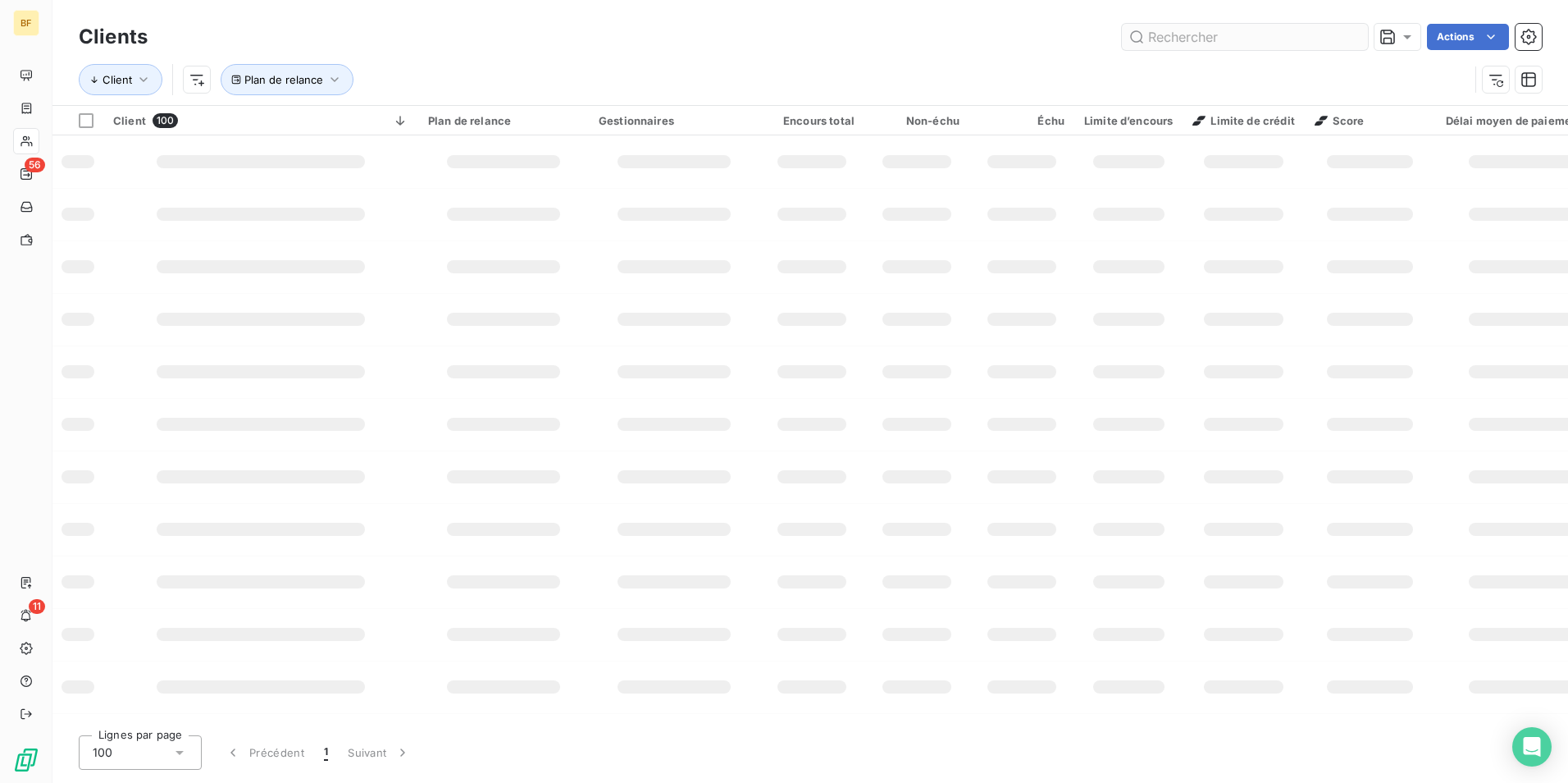
click at [1324, 28] on input "text" at bounding box center [1245, 37] width 246 height 27
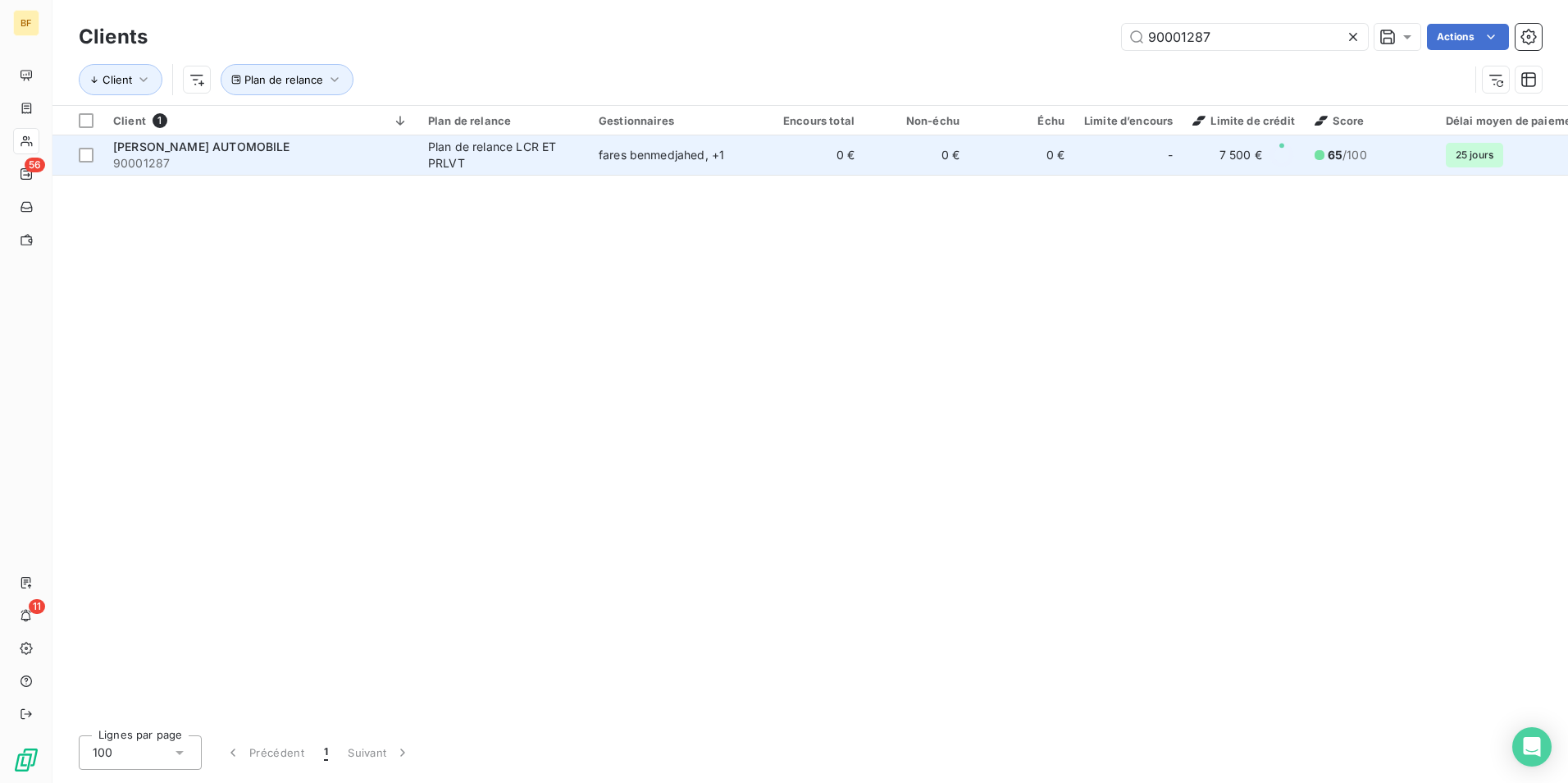
type input "90001287"
click at [381, 170] on span "90001287" at bounding box center [261, 163] width 295 height 17
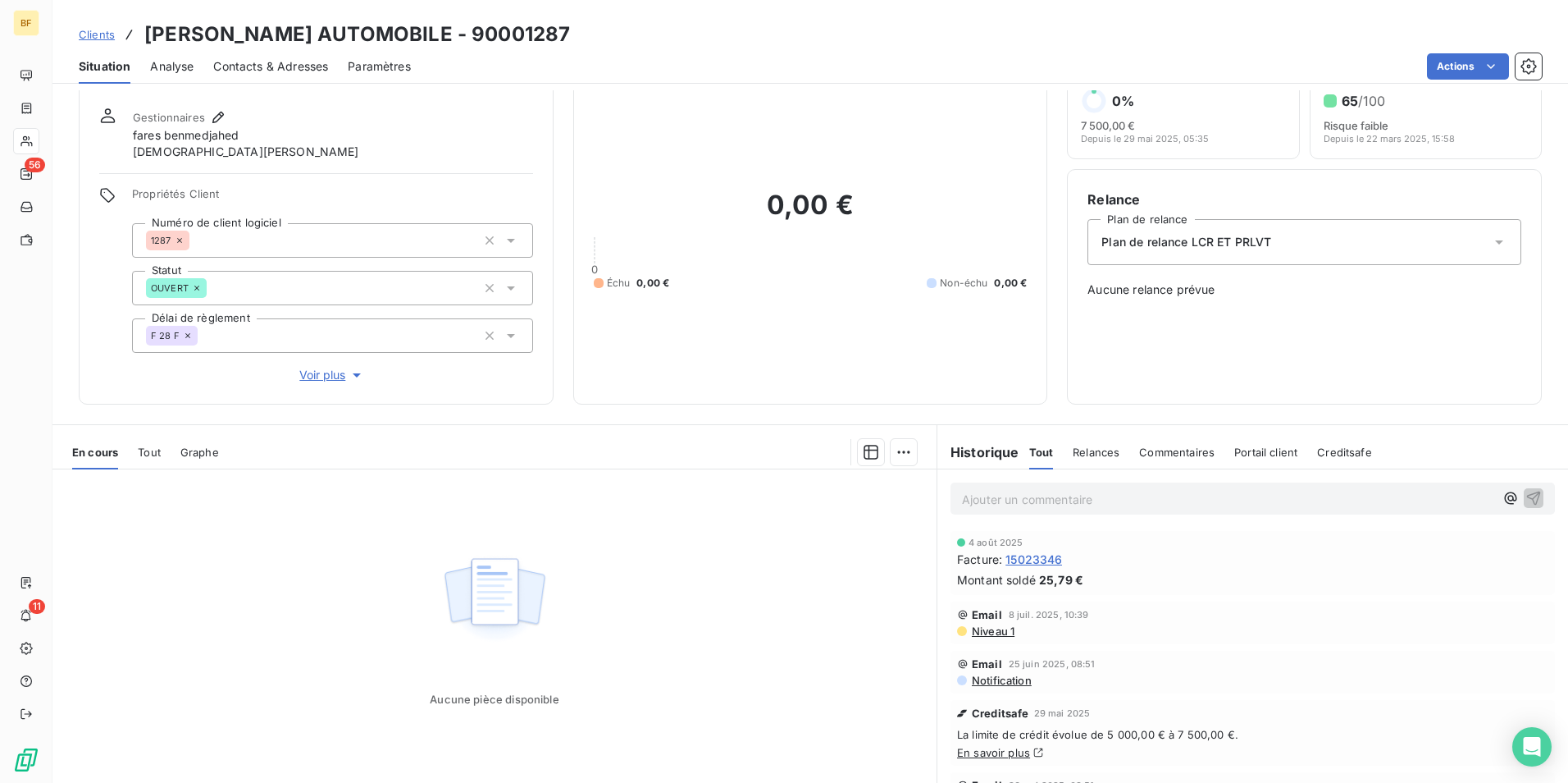
scroll to position [98, 0]
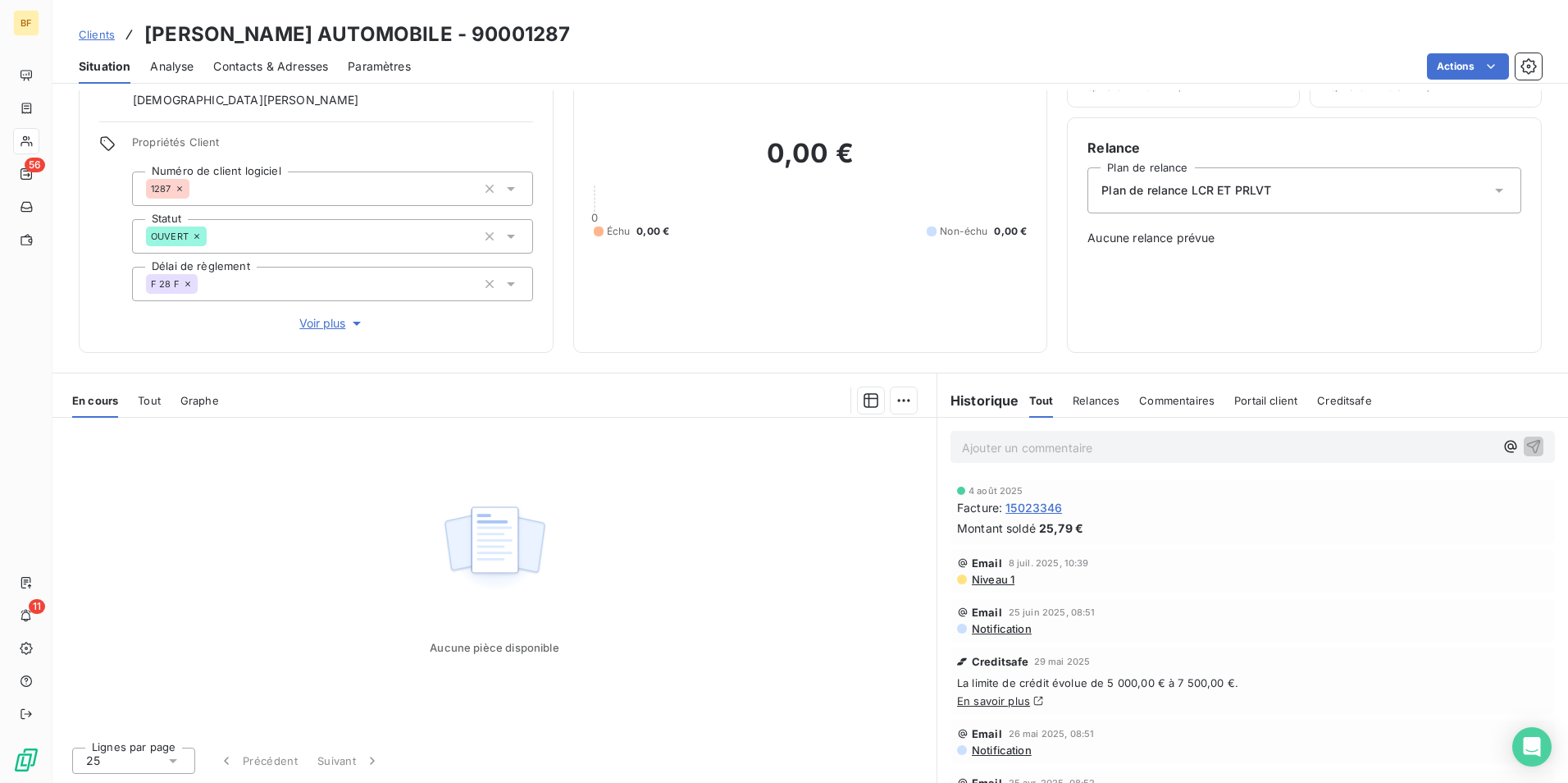
click at [158, 394] on span "Tout" at bounding box center [149, 400] width 23 height 13
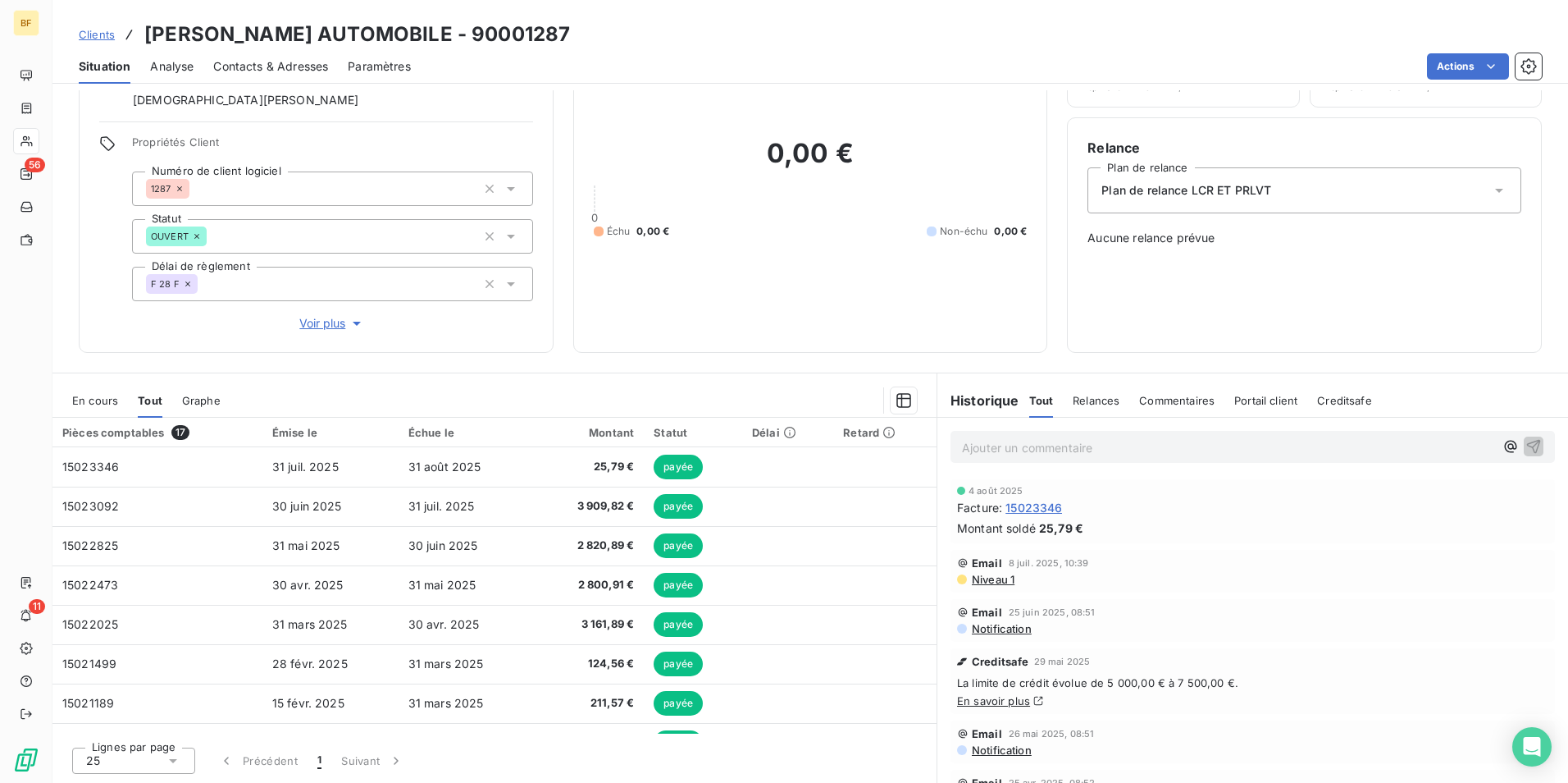
click at [300, 74] on div "Contacts & Adresses" at bounding box center [271, 67] width 115 height 35
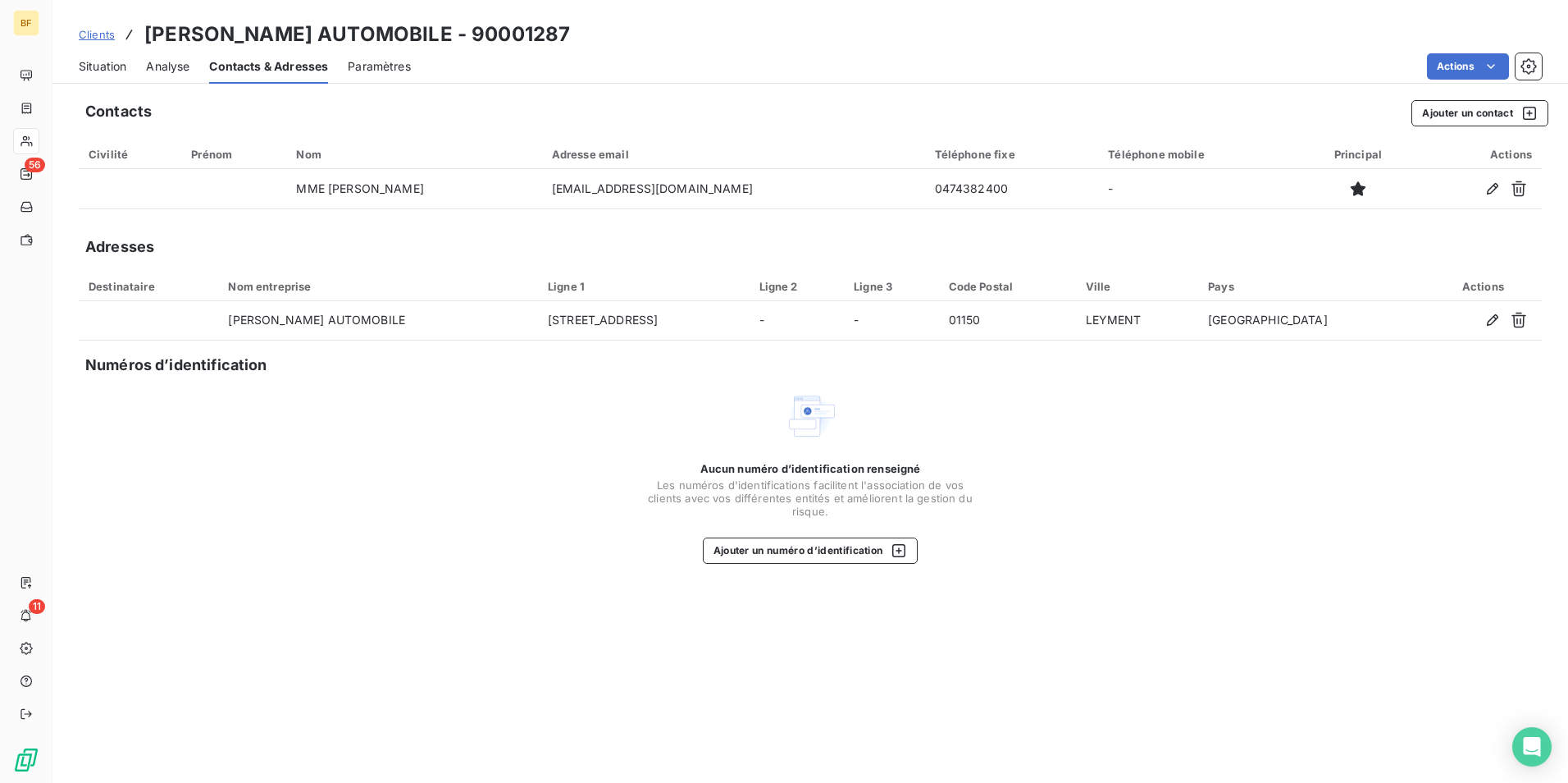
click at [104, 64] on span "Situation" at bounding box center [103, 67] width 48 height 17
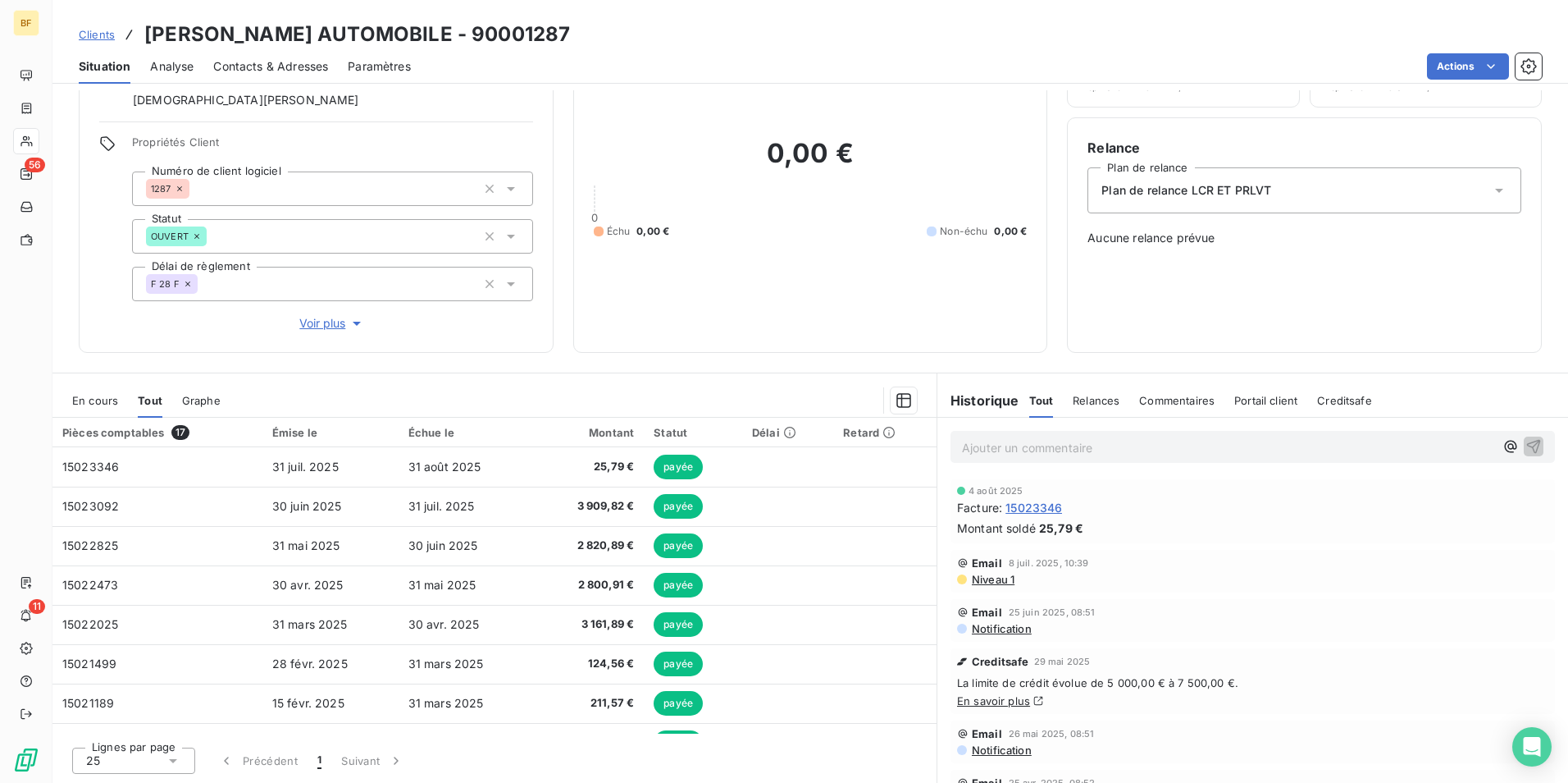
click at [268, 63] on span "Contacts & Adresses" at bounding box center [271, 67] width 115 height 17
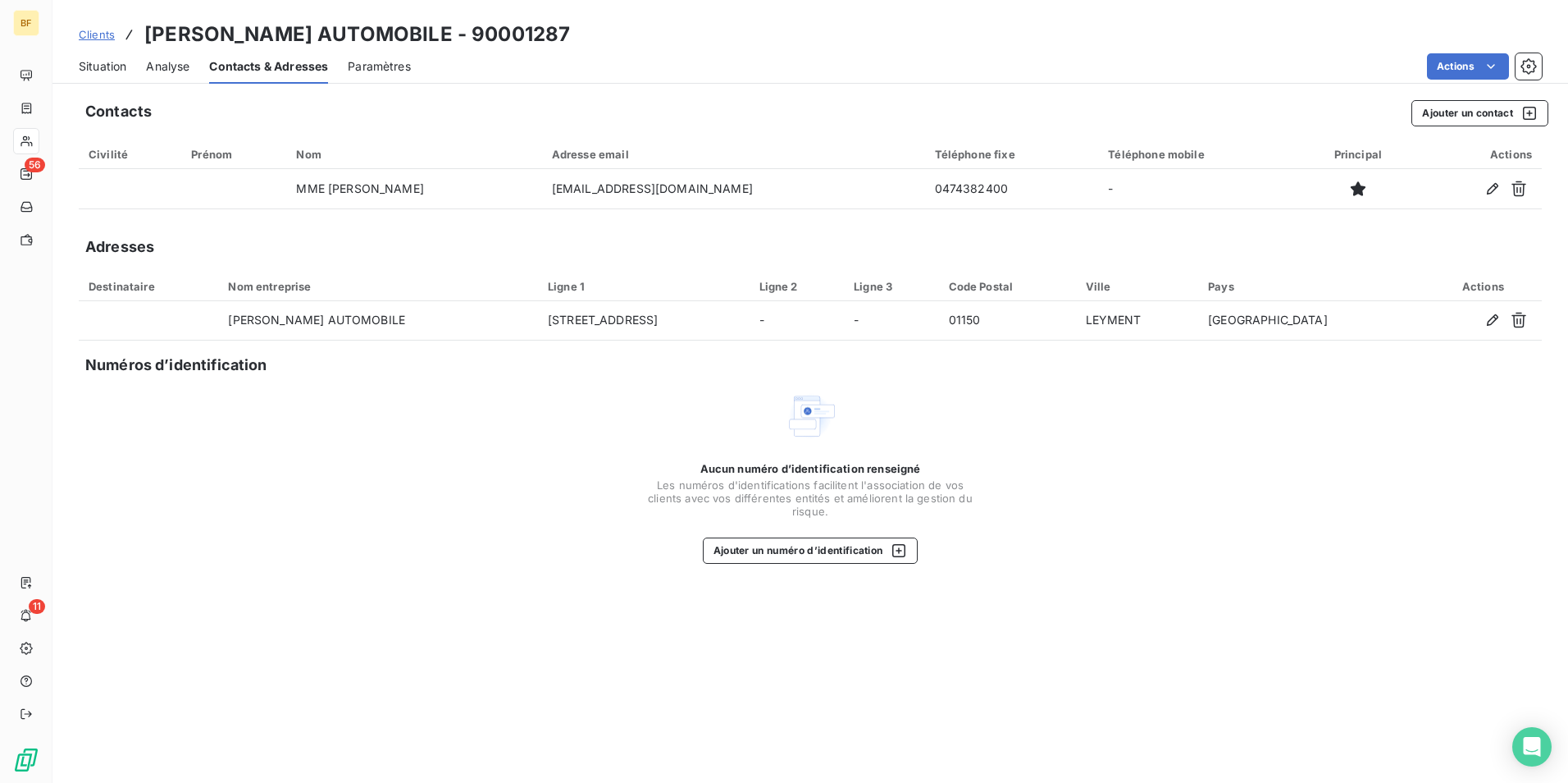
click at [106, 78] on div "Situation" at bounding box center [103, 67] width 48 height 35
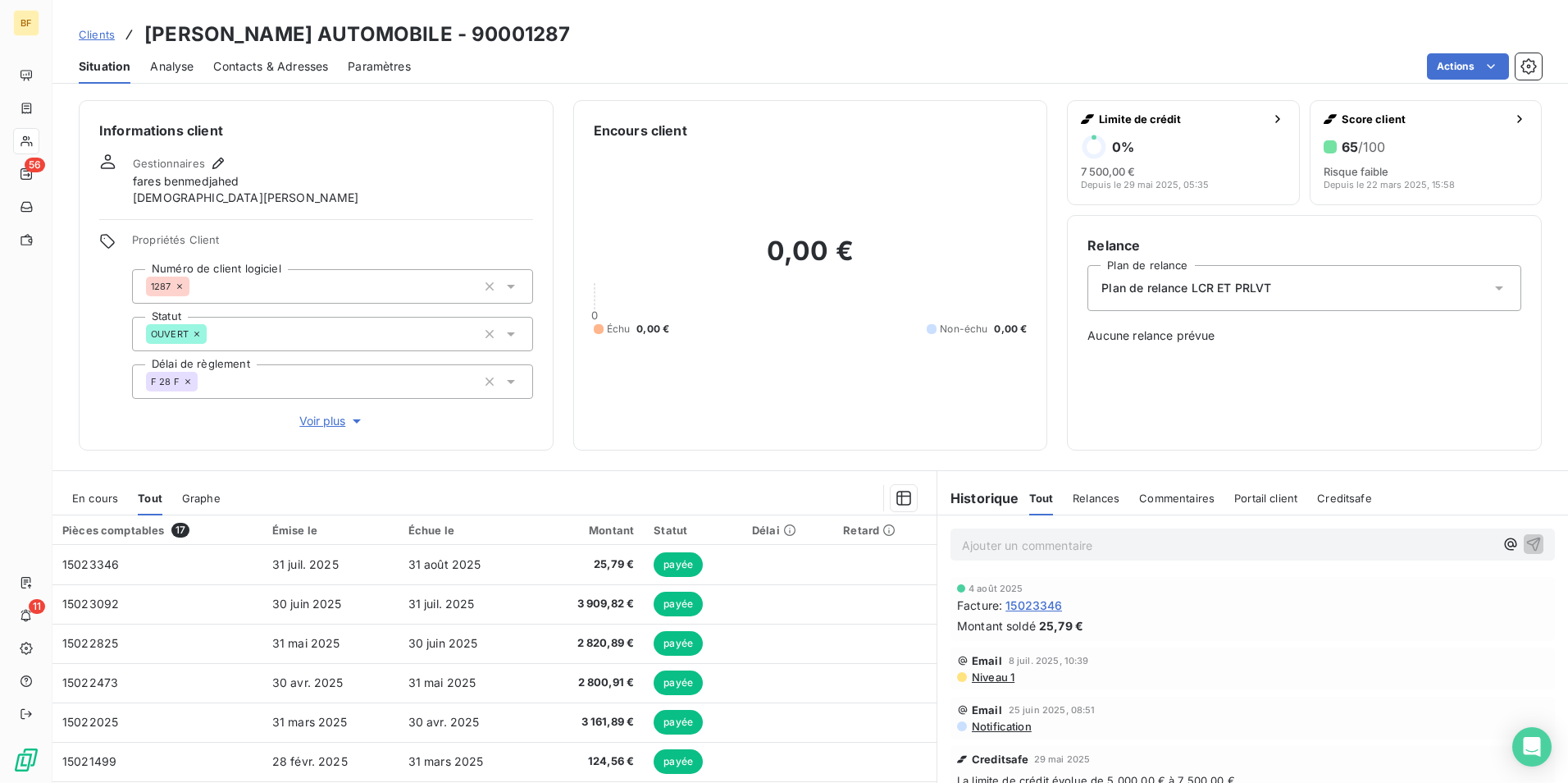
drag, startPoint x: 278, startPoint y: 62, endPoint x: 353, endPoint y: 76, distance: 76.3
click at [278, 63] on span "Contacts & Adresses" at bounding box center [271, 67] width 115 height 17
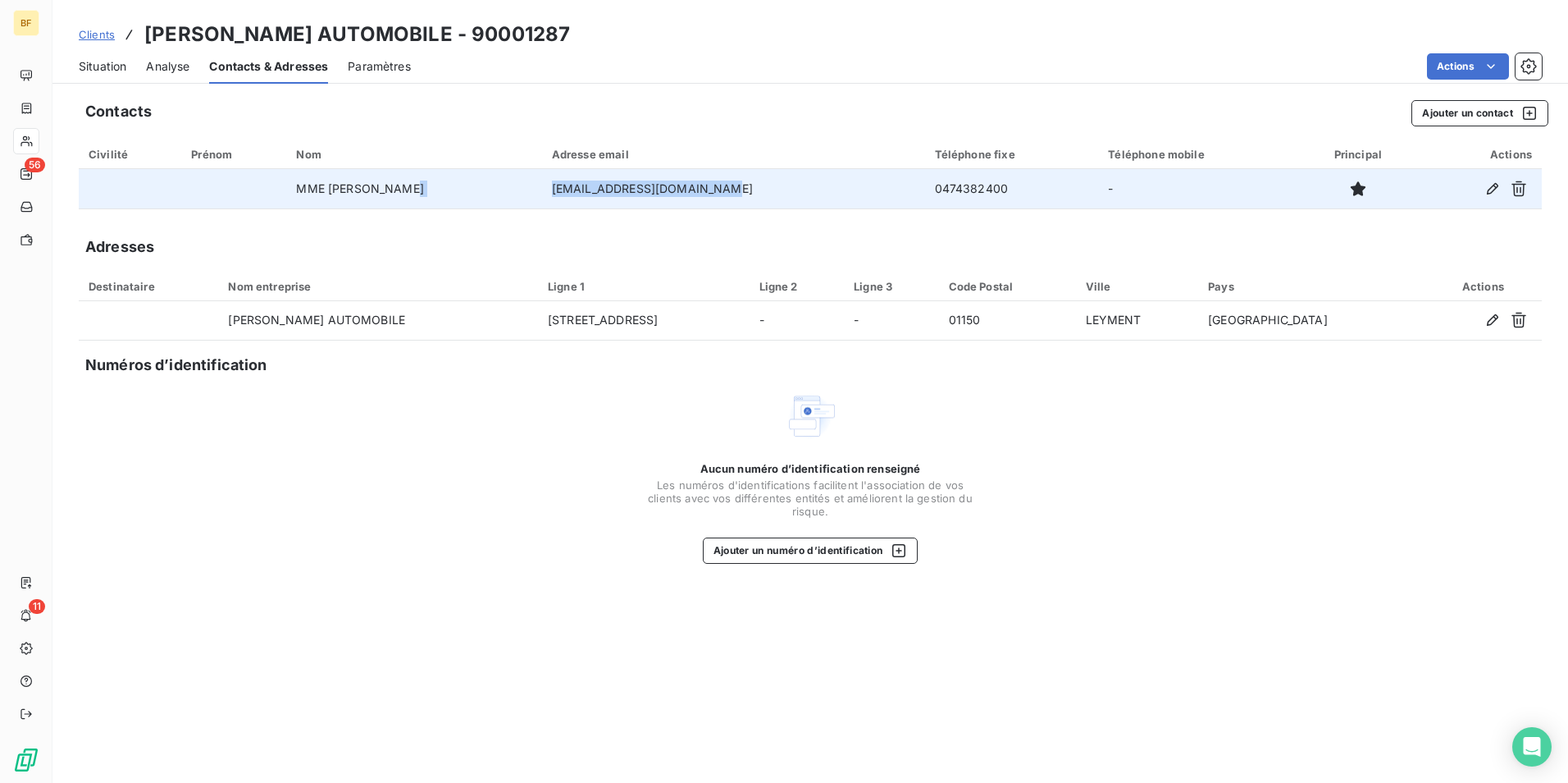
drag, startPoint x: 734, startPoint y: 184, endPoint x: 523, endPoint y: 192, distance: 211.2
click at [523, 192] on tr "MME GUERIN JULIE garagedesrousses@orange.fr 0474382400 -" at bounding box center [810, 189] width 1463 height 39
copy tr "garagedesrousses@orange.fr"
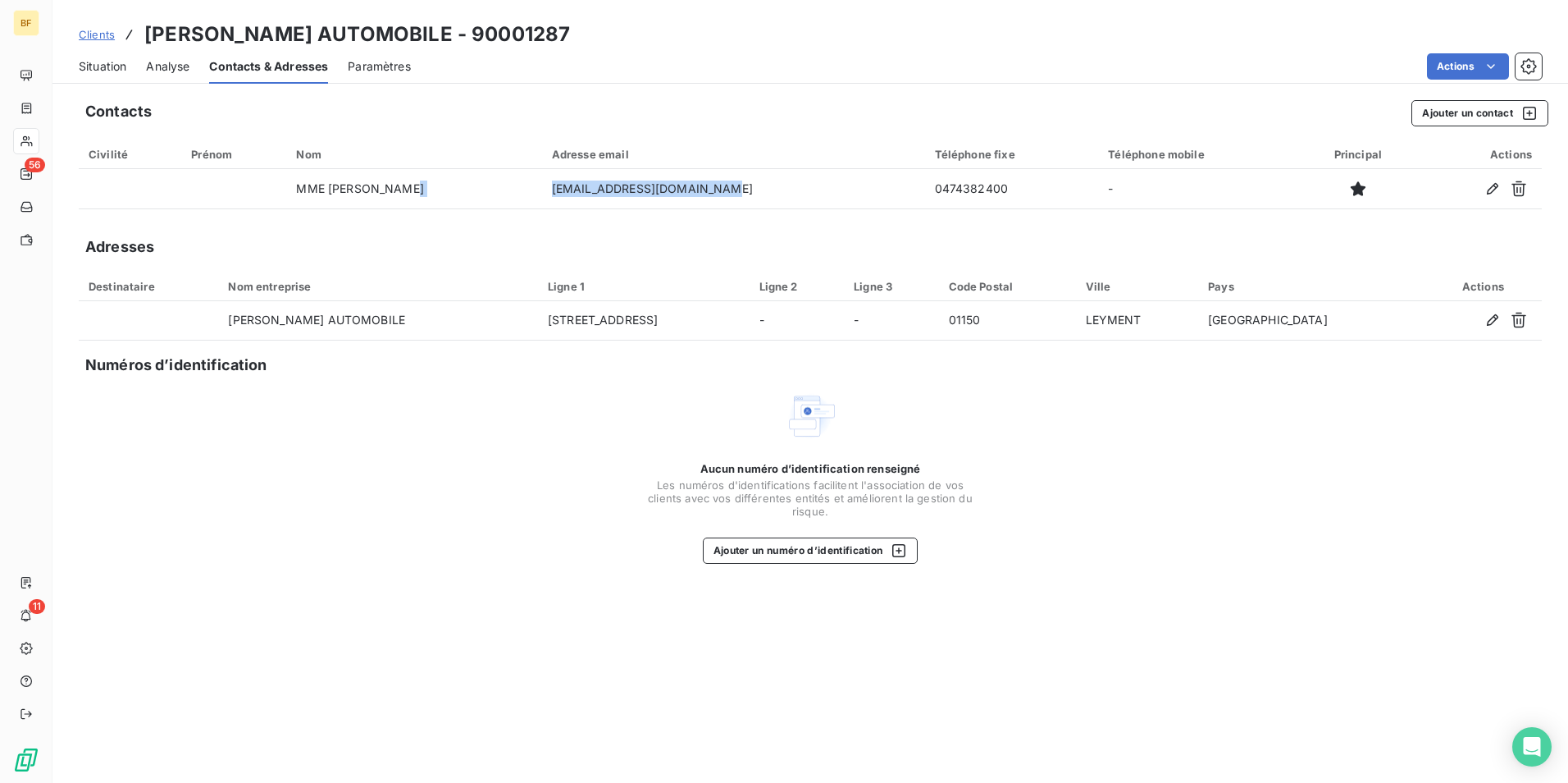
drag, startPoint x: 1133, startPoint y: 12, endPoint x: 883, endPoint y: 4, distance: 250.1
click at [1133, 12] on div "Clients GUERIN AUTOMOBILE - 90001287 Situation Analyse Contacts & Adresses Para…" at bounding box center [810, 42] width 1516 height 83
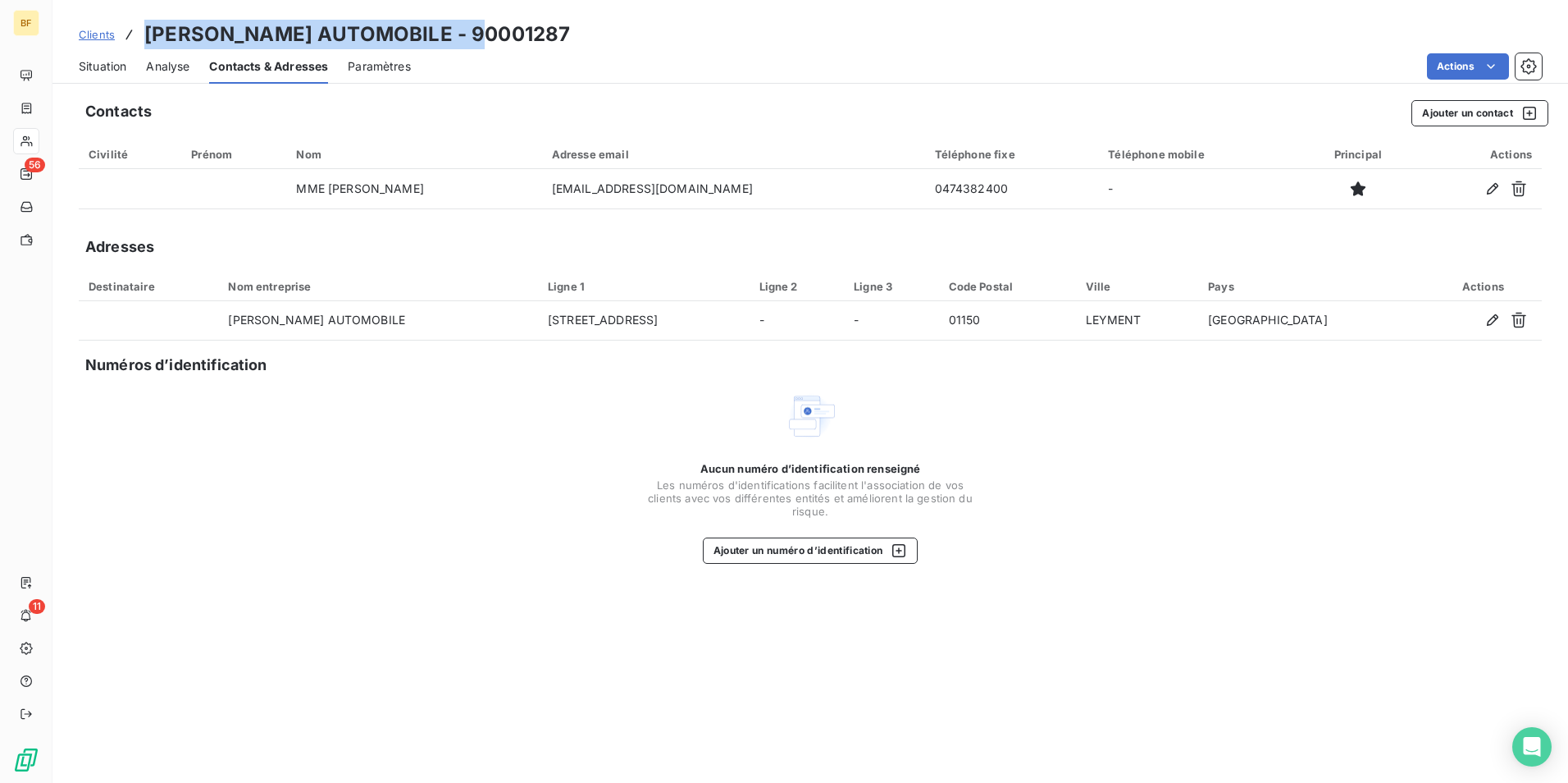
drag, startPoint x: 502, startPoint y: 29, endPoint x: 144, endPoint y: 40, distance: 358.2
click at [144, 40] on div "Clients GUERIN AUTOMOBILE - 90001287" at bounding box center [810, 34] width 1516 height 29
copy h3 "GUERIN AUTOMOBILE - 90001287"
